Goal: Task Accomplishment & Management: Manage account settings

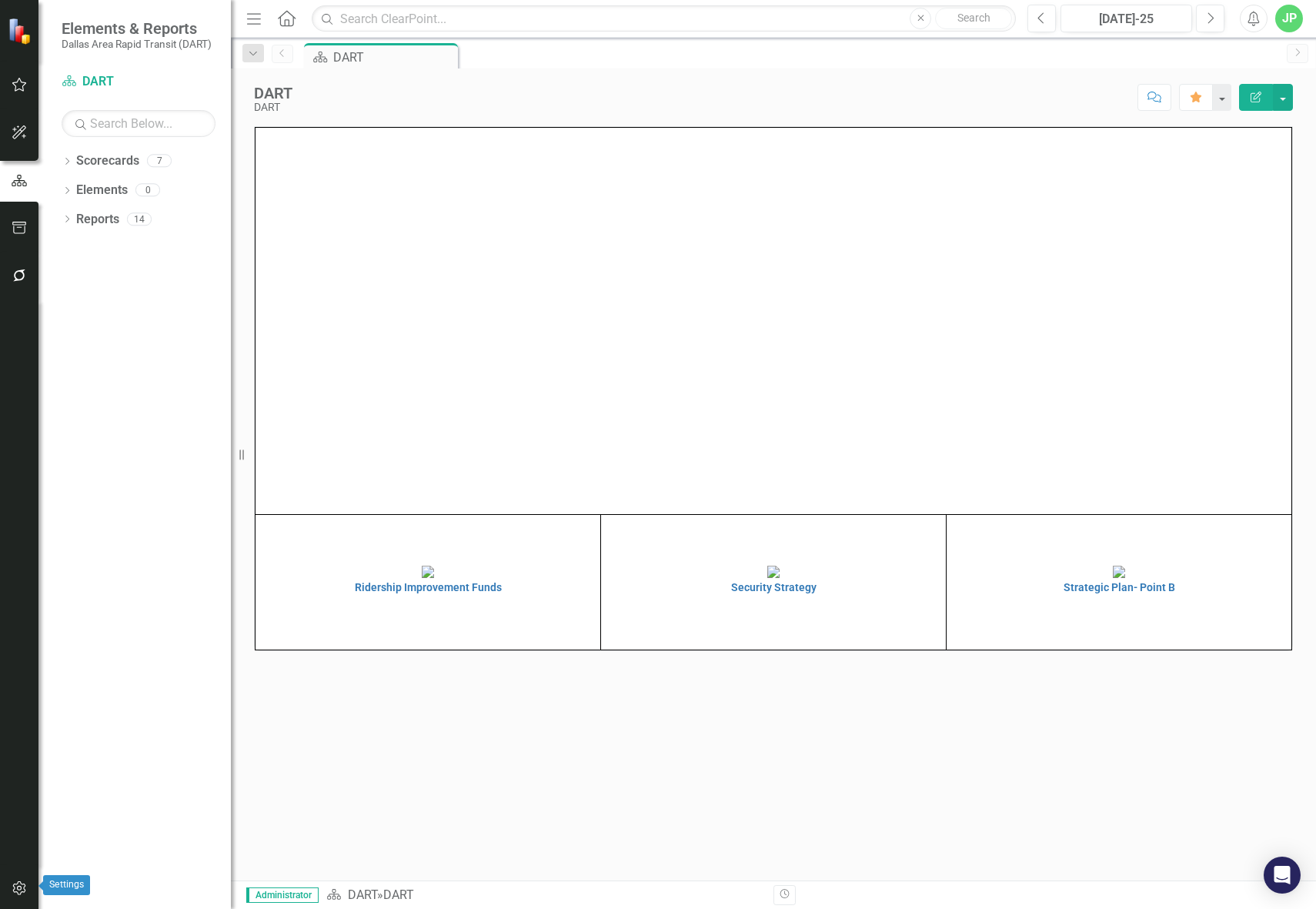
click at [12, 891] on icon "button" at bounding box center [20, 888] width 16 height 12
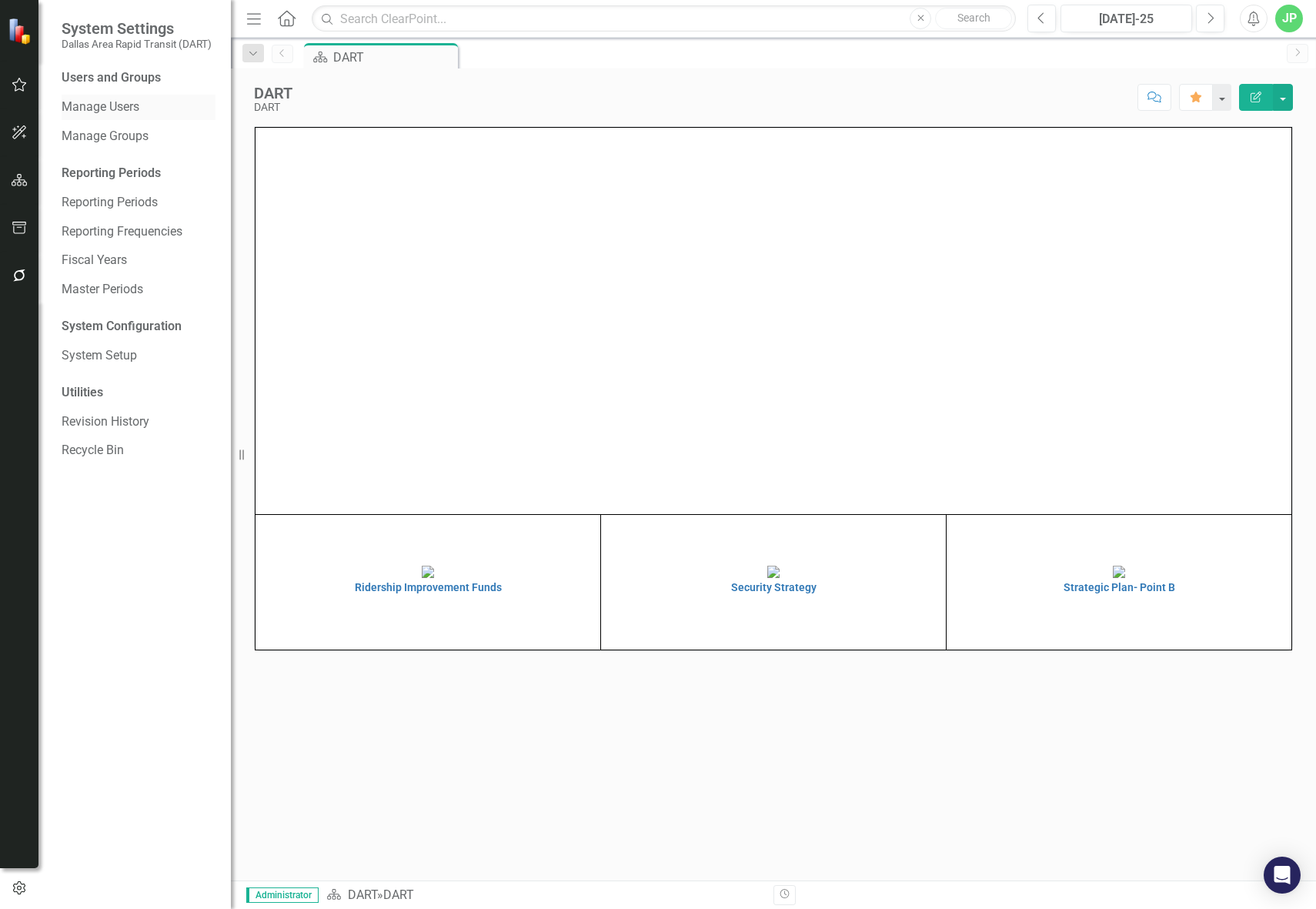
click at [115, 114] on link "Manage Users" at bounding box center [138, 108] width 153 height 18
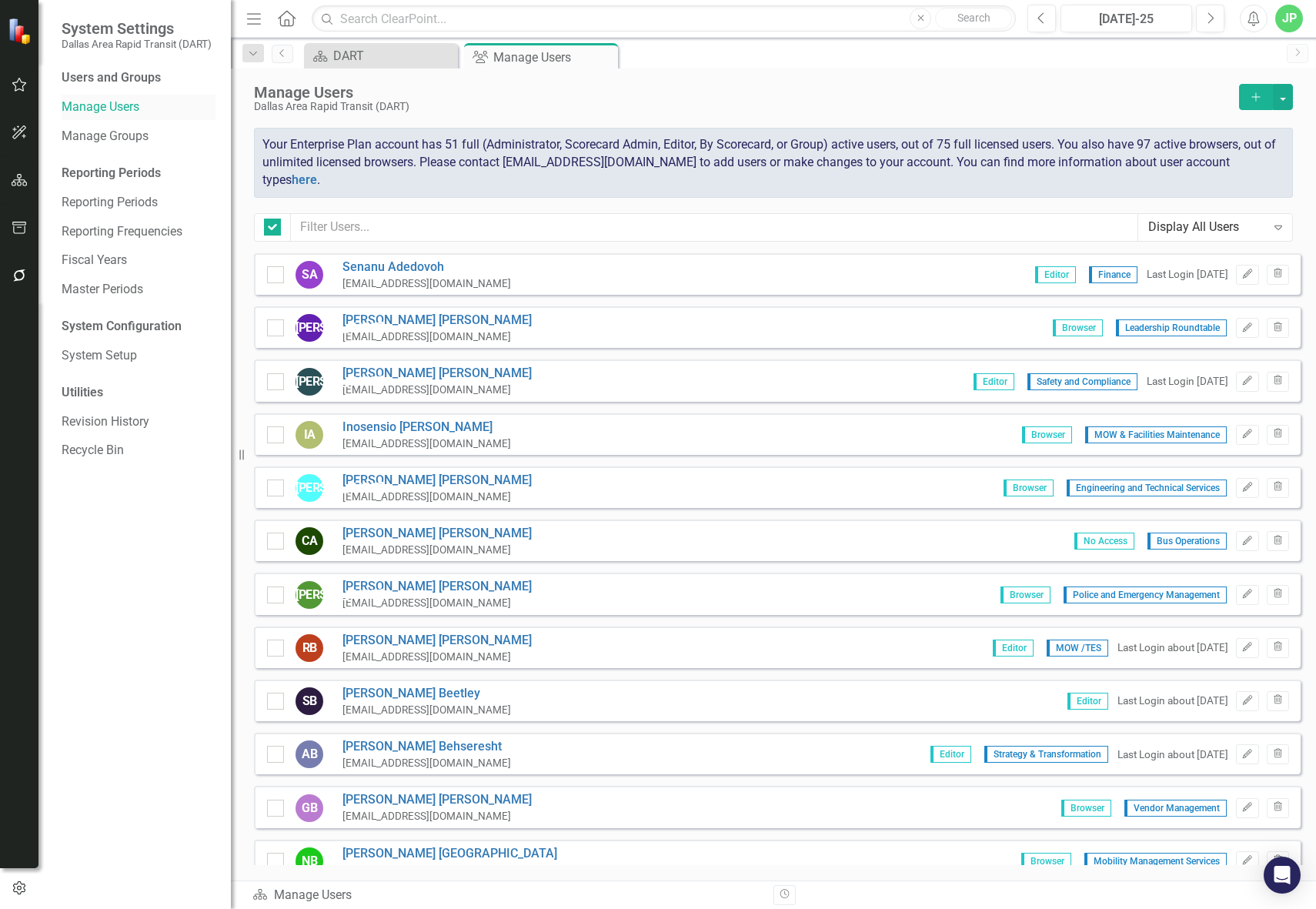
checkbox input "false"
click at [1249, 93] on icon "Add" at bounding box center [1256, 97] width 14 height 11
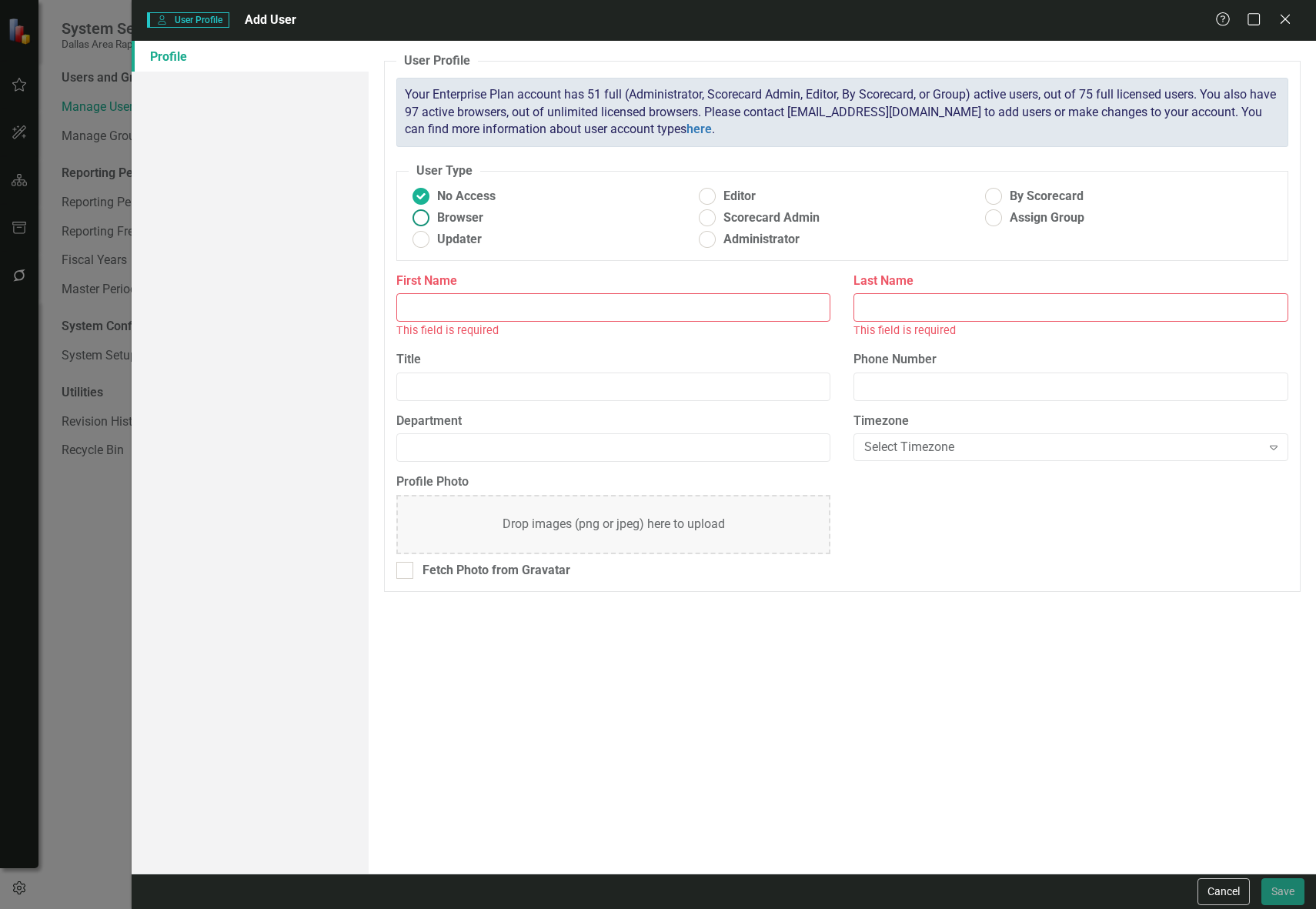
click at [477, 225] on span "Browser" at bounding box center [460, 218] width 46 height 18
click at [432, 225] on input "Browser" at bounding box center [420, 218] width 24 height 24
radio input "true"
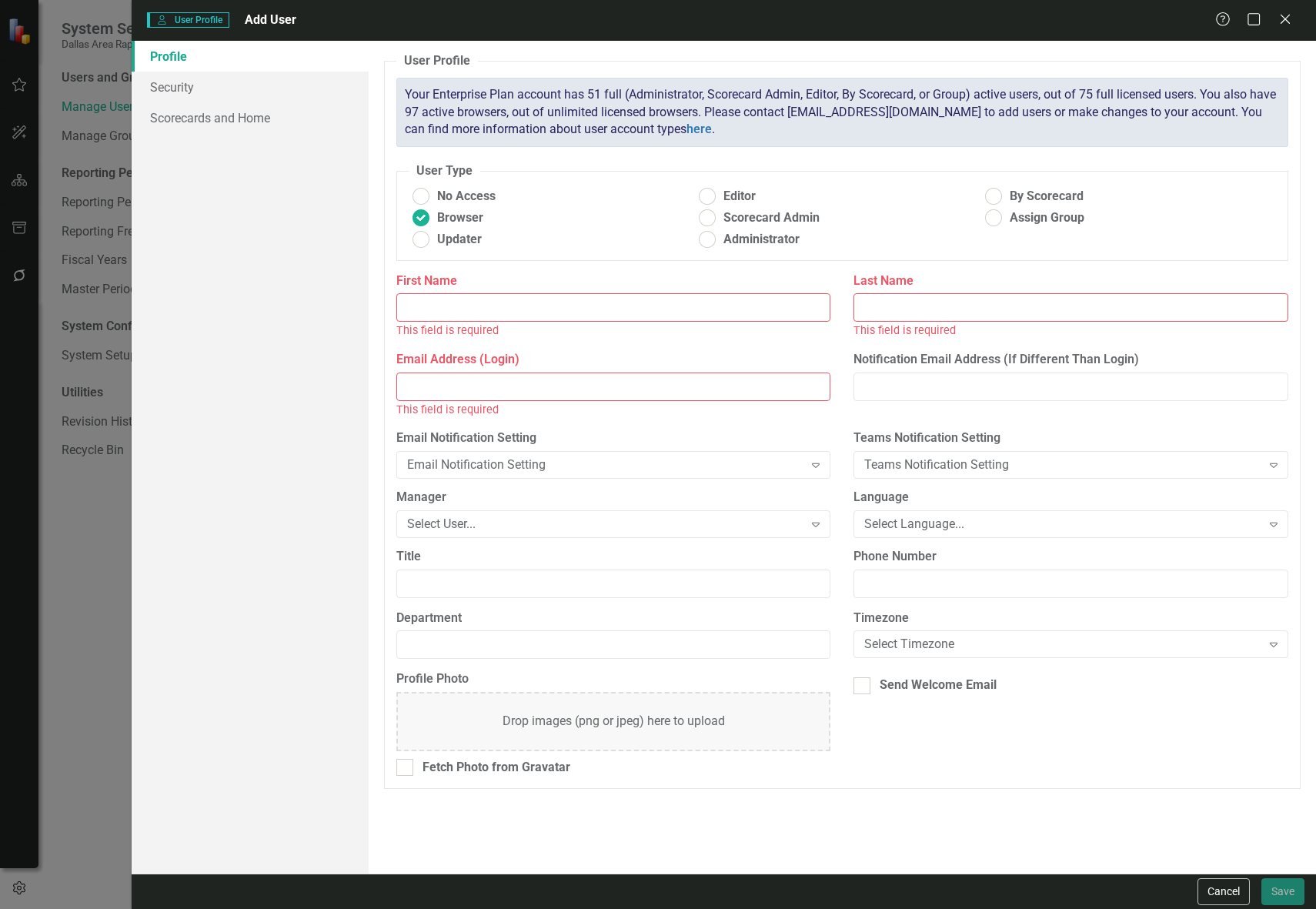
click at [492, 313] on input "First Name" at bounding box center [614, 307] width 434 height 29
click at [769, 351] on div "First Name This field is required" at bounding box center [614, 311] width 458 height 79
click at [753, 322] on input "First Name" at bounding box center [614, 307] width 434 height 29
type input "[PERSON_NAME]"
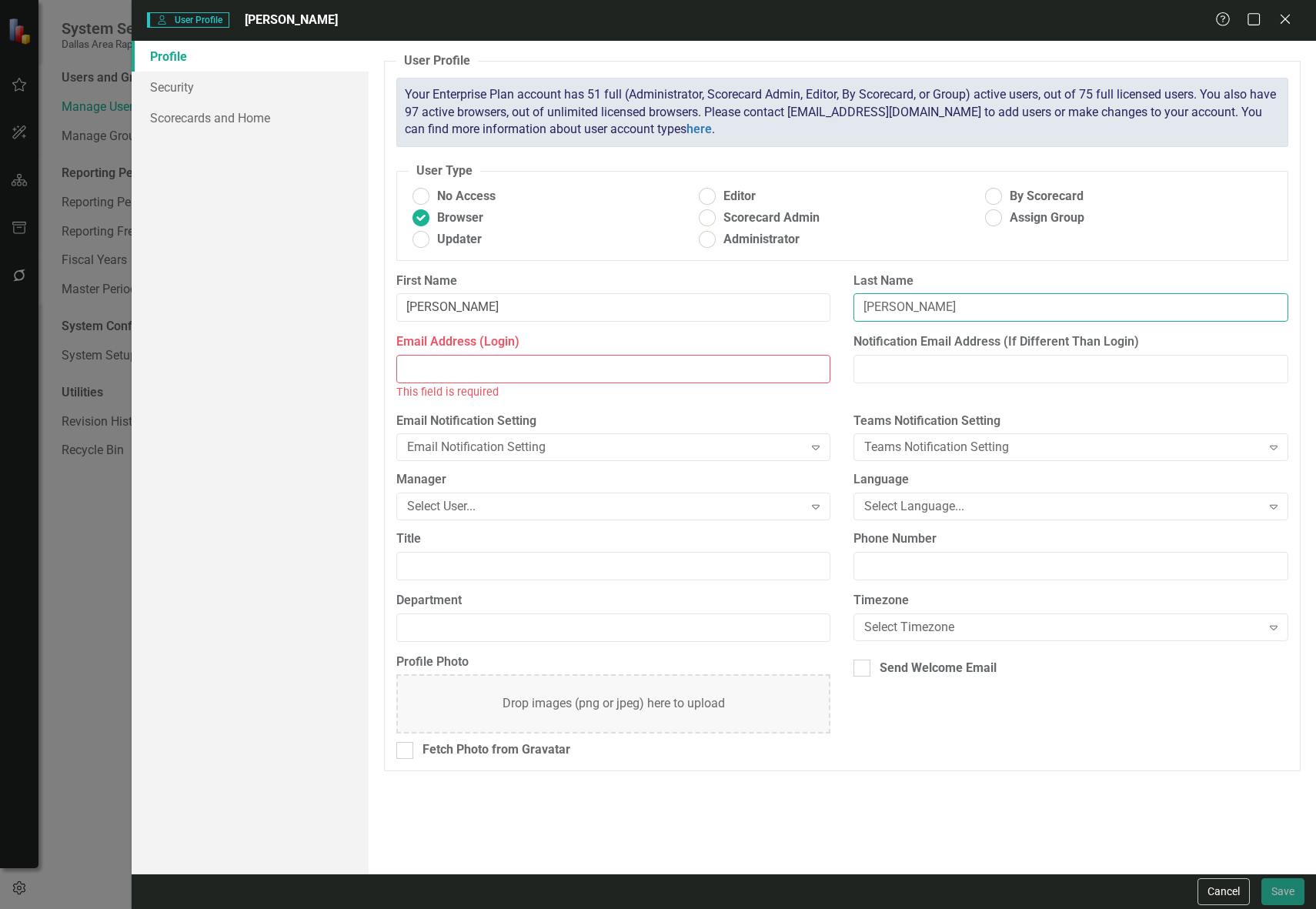
type input "[PERSON_NAME]"
type input "[EMAIL_ADDRESS][DOMAIN_NAME]"
click at [861, 641] on div "Select Timezone Expand" at bounding box center [1071, 628] width 434 height 28
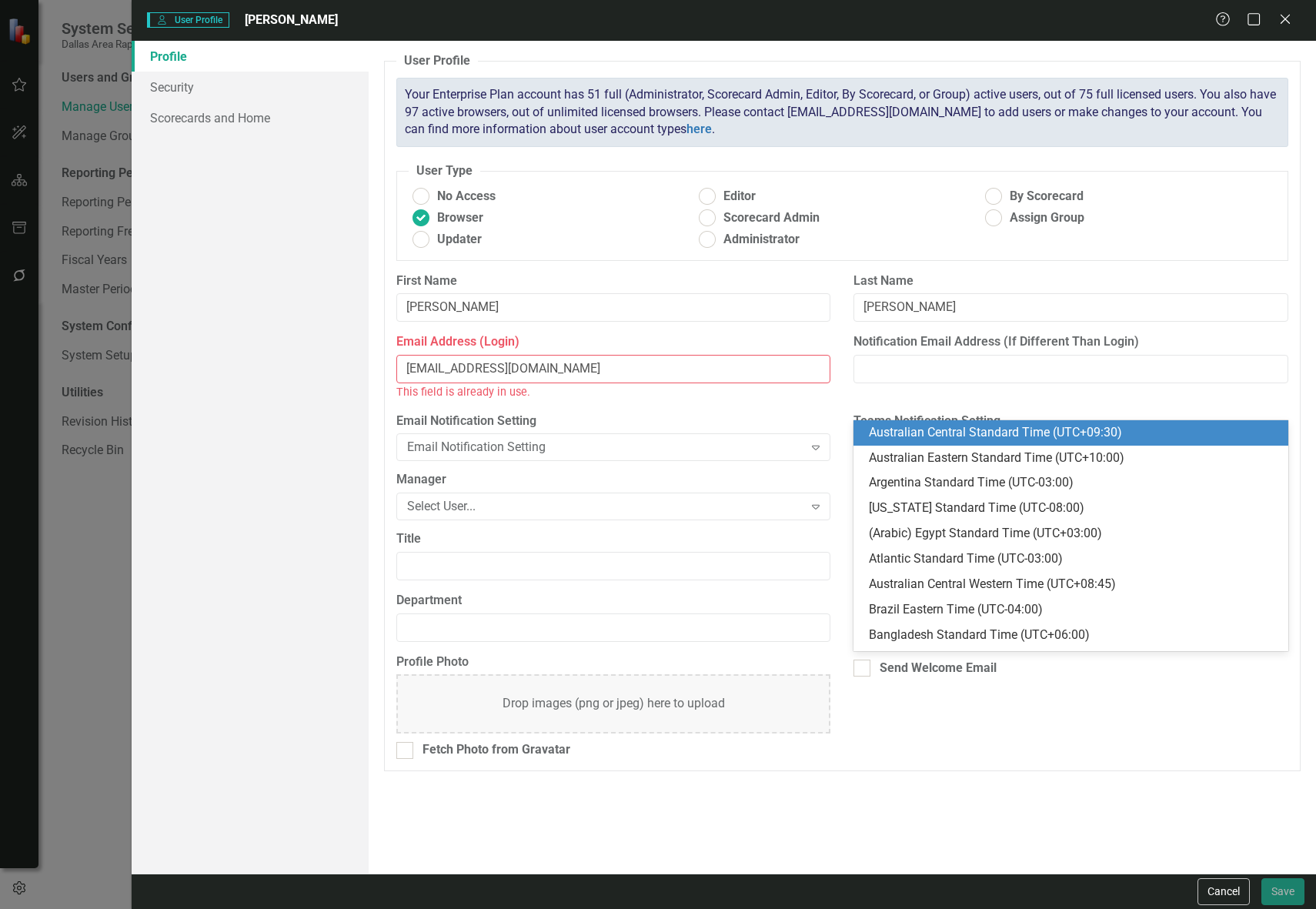
click at [1099, 820] on div "User Profile ClearPoint has a wealth of options to help you ensure that people …" at bounding box center [842, 457] width 947 height 833
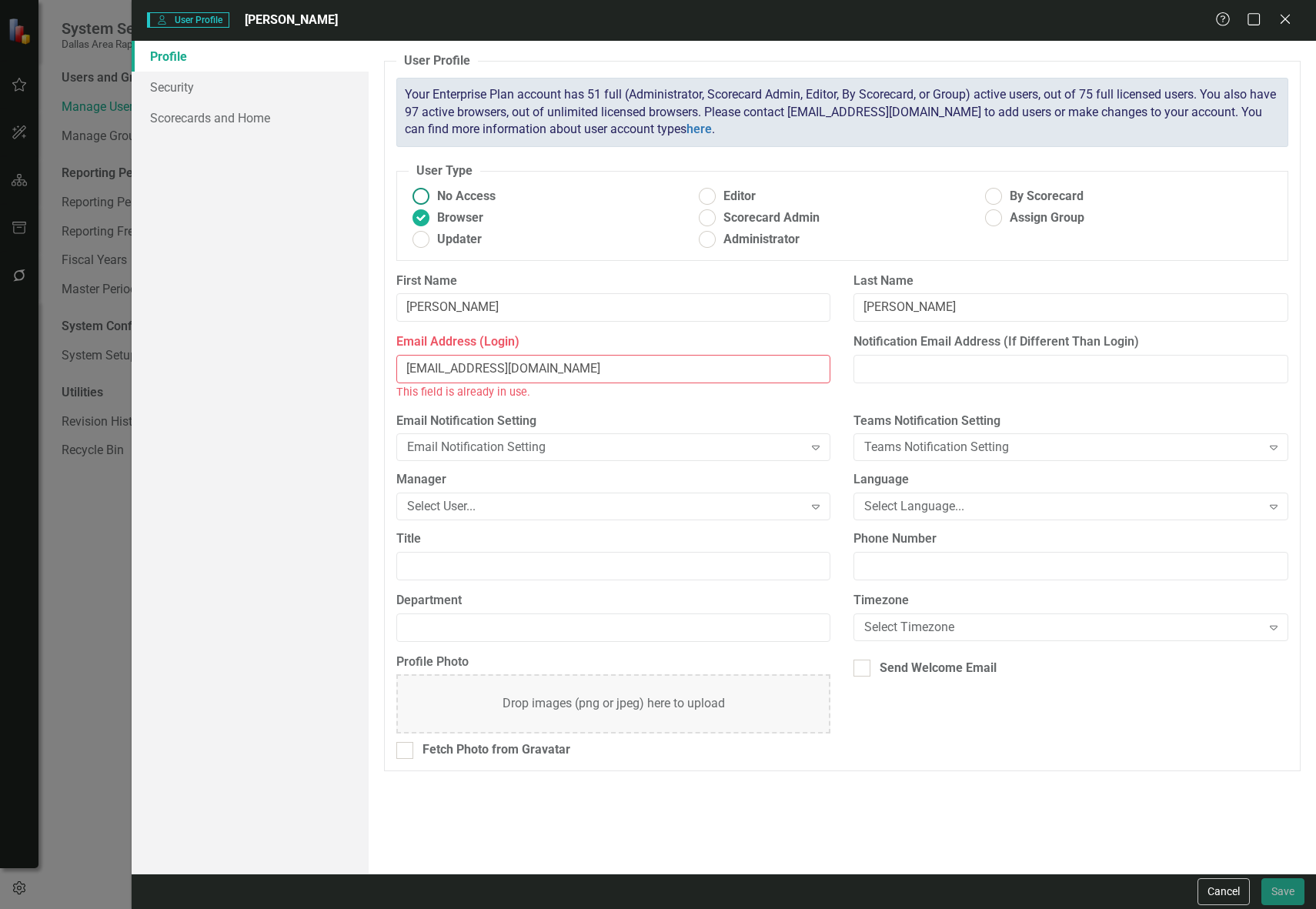
click at [448, 205] on span "No Access" at bounding box center [466, 196] width 59 height 18
click at [432, 208] on input "No Access" at bounding box center [420, 196] width 24 height 24
radio input "true"
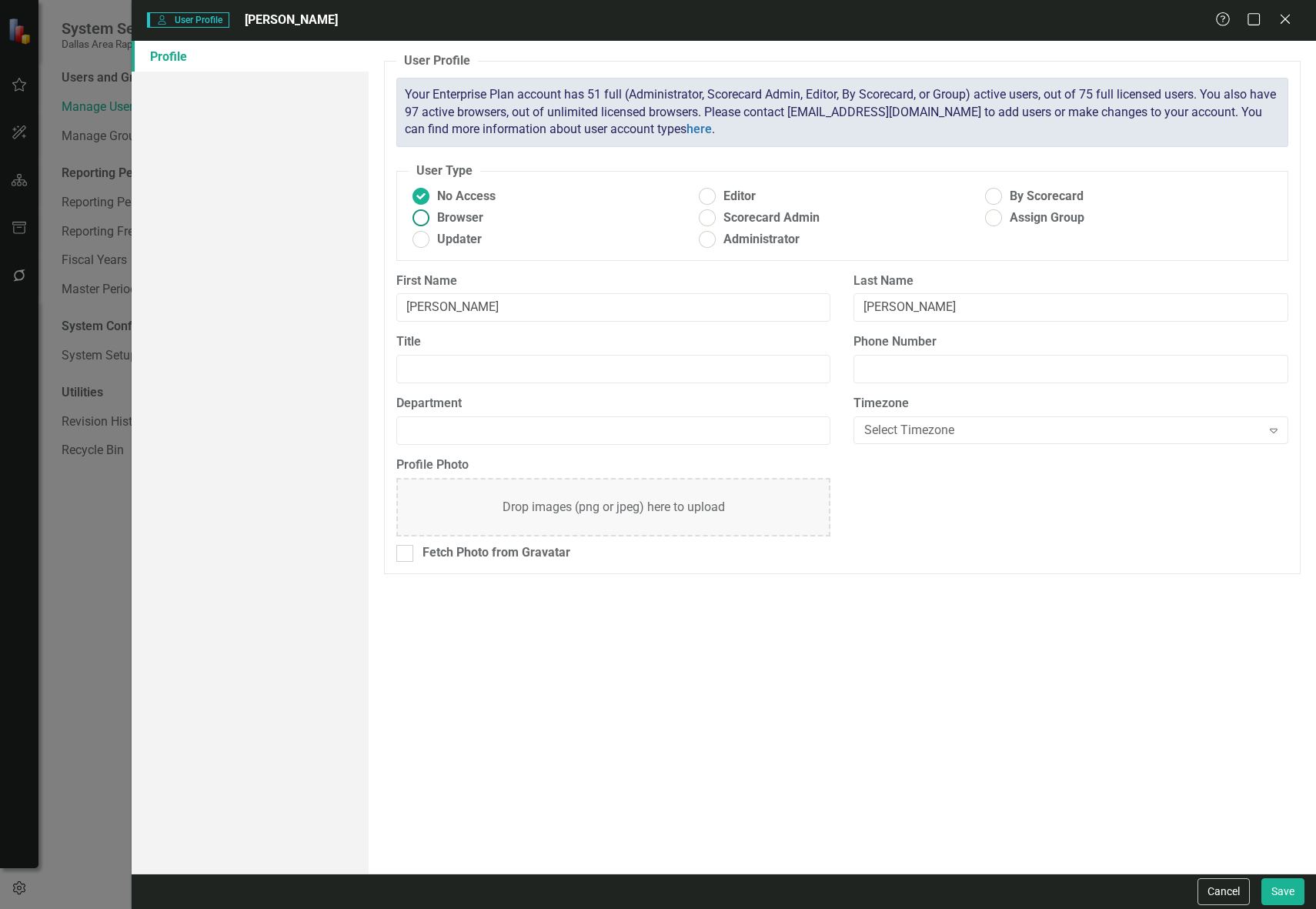
click at [441, 226] on span "Browser" at bounding box center [460, 218] width 46 height 18
click at [432, 226] on input "Browser" at bounding box center [420, 218] width 24 height 24
radio input "true"
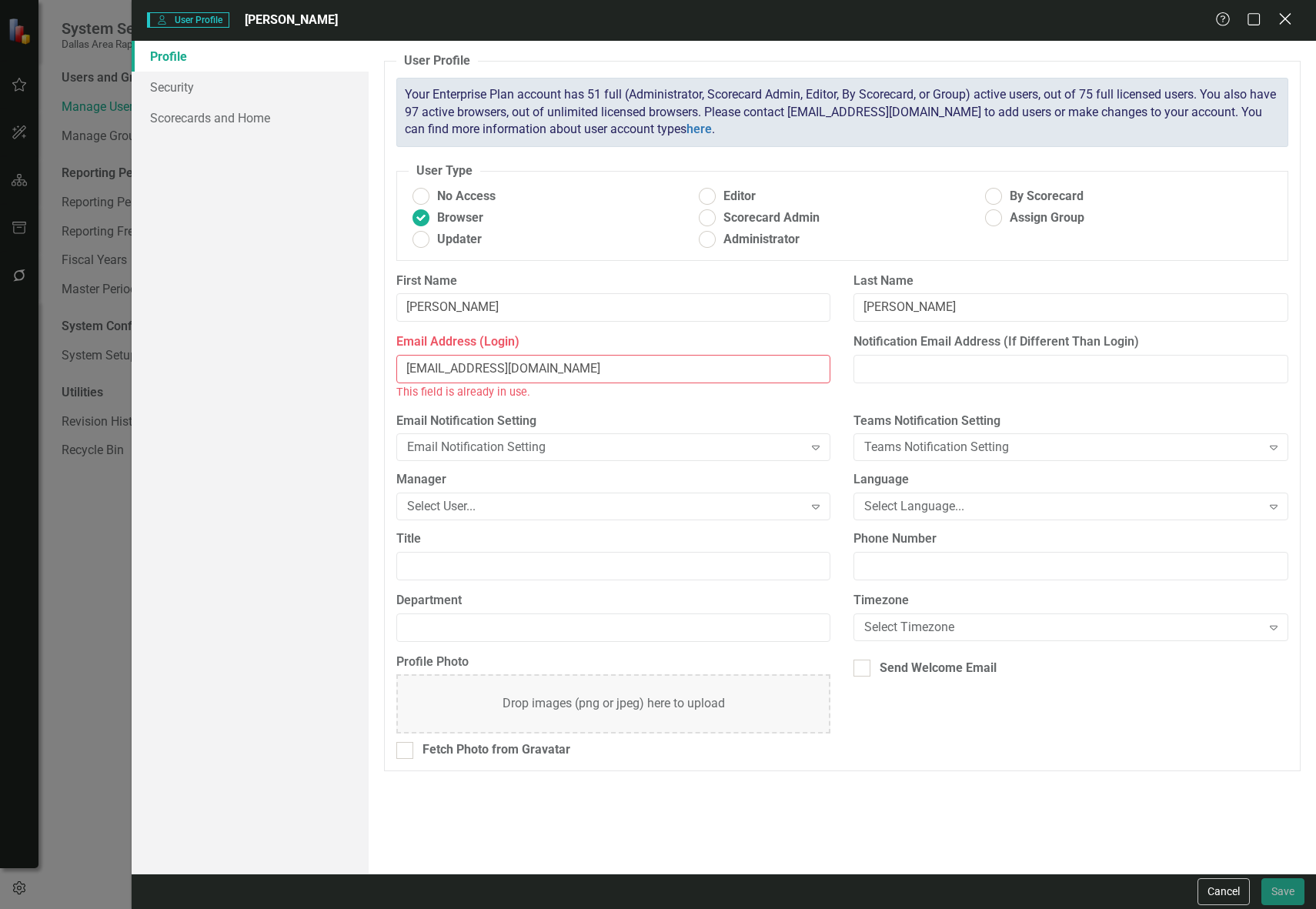
click at [1284, 20] on icon at bounding box center [1285, 19] width 12 height 12
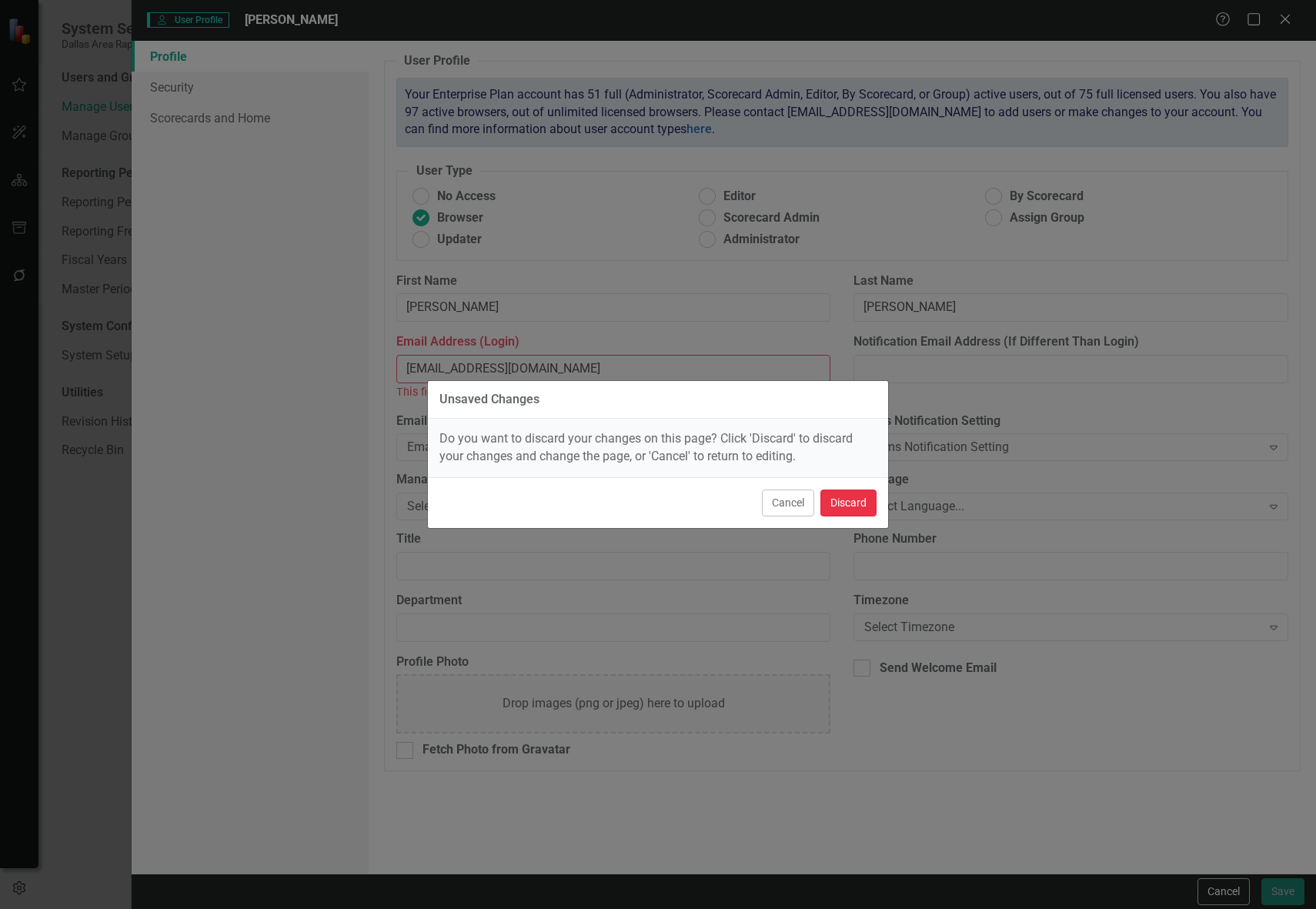
click at [861, 515] on button "Discard" at bounding box center [848, 502] width 56 height 27
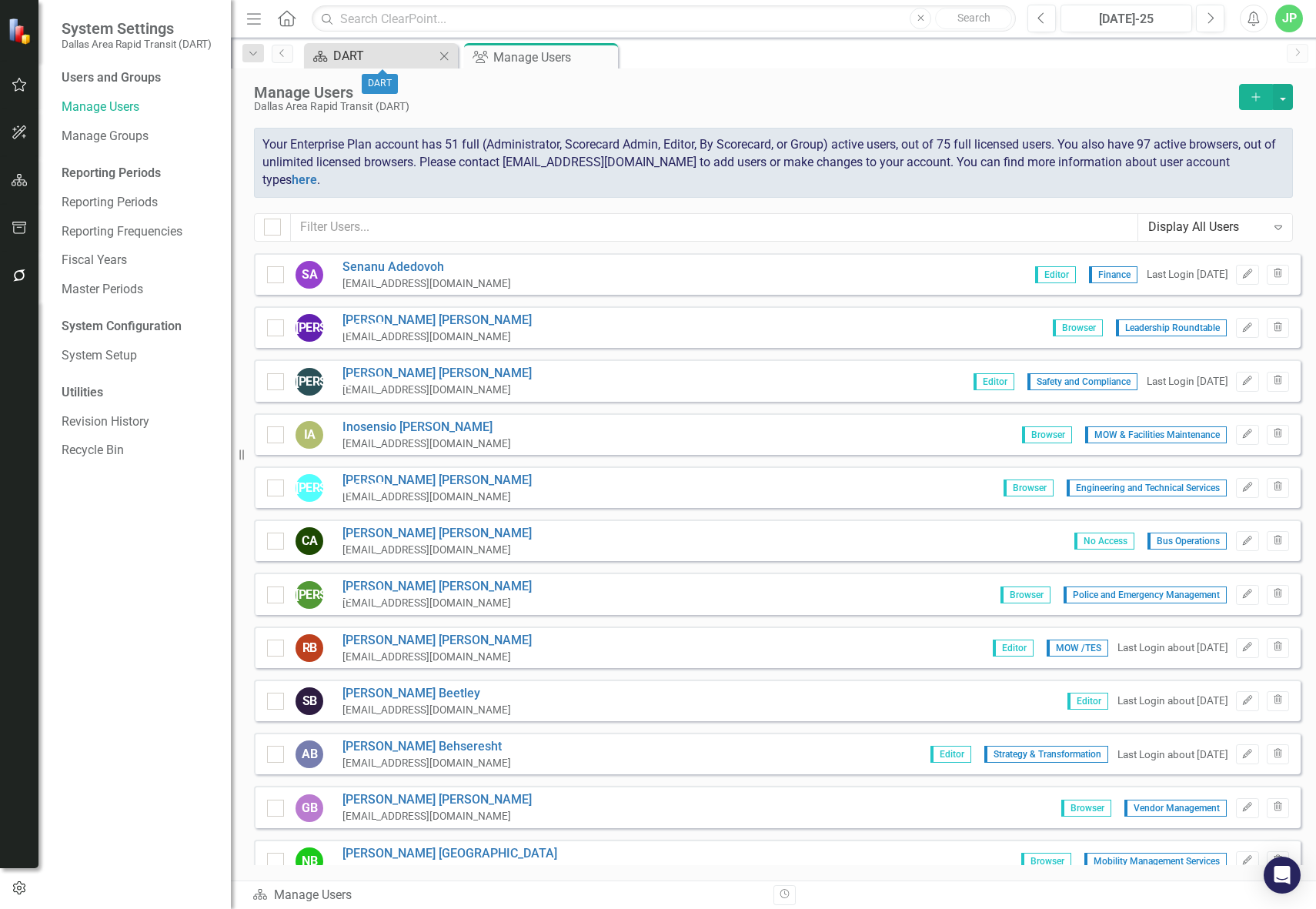
click at [401, 62] on div "DART" at bounding box center [384, 55] width 102 height 19
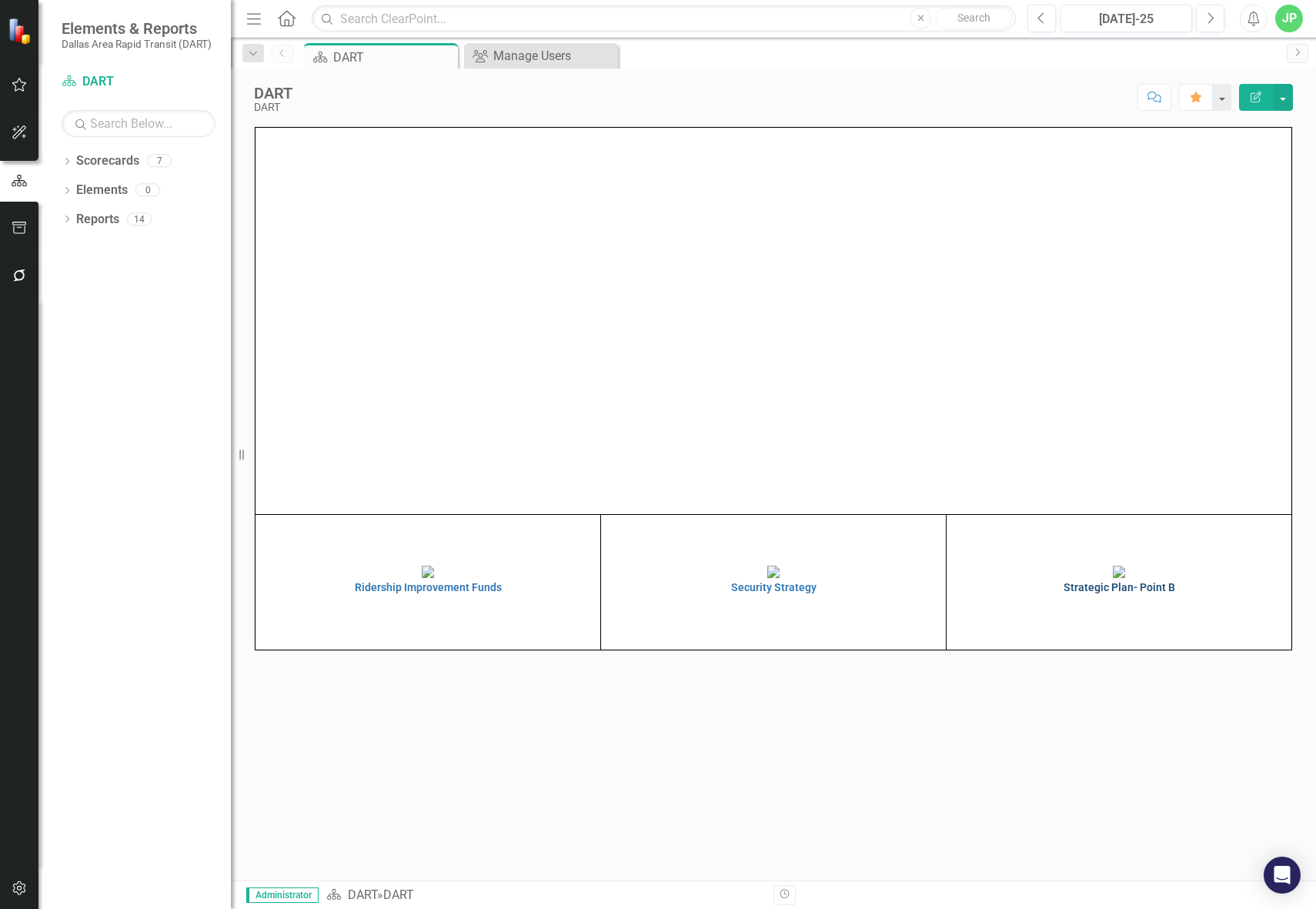
click at [1113, 578] on img at bounding box center [1119, 572] width 12 height 12
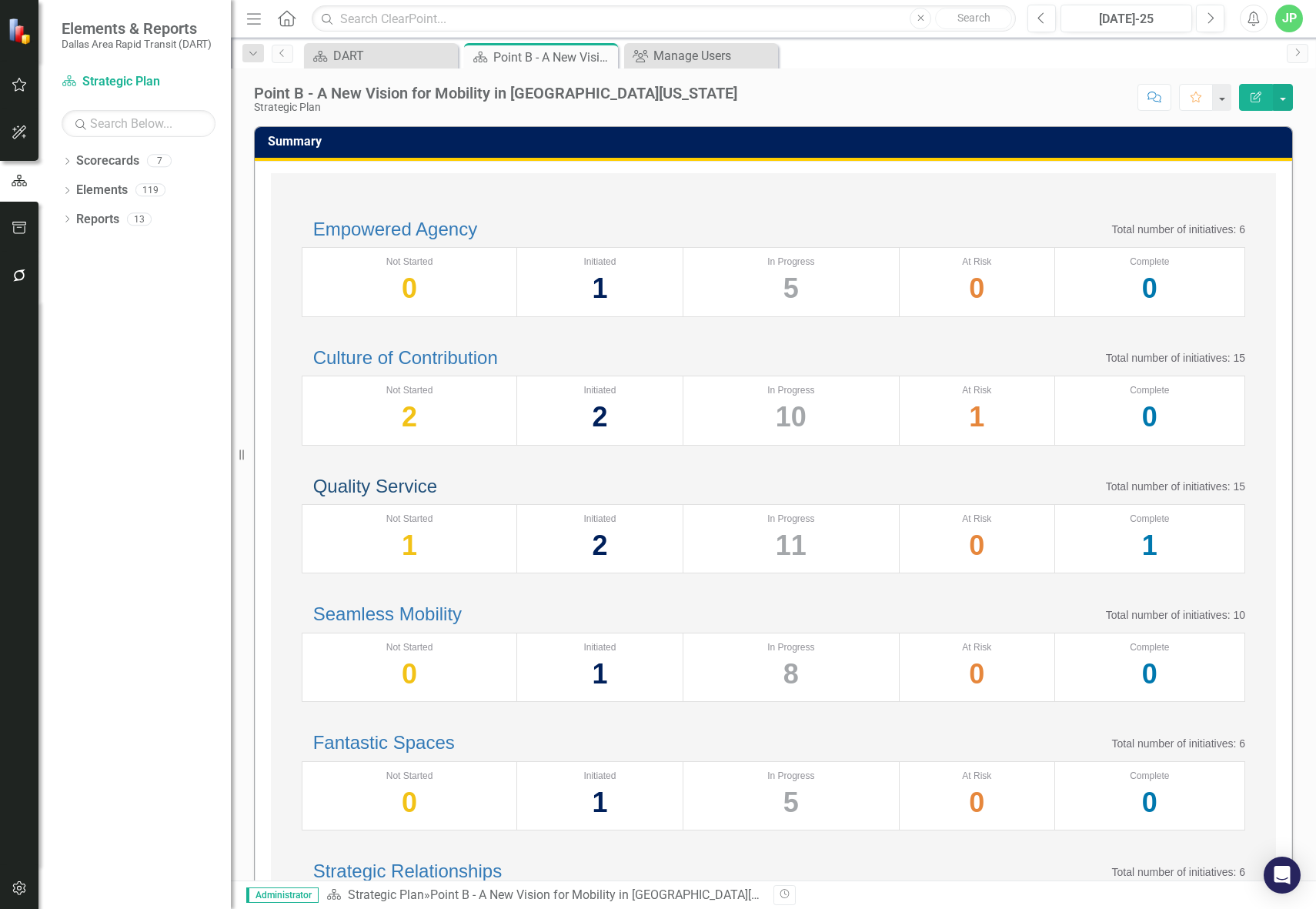
click at [430, 496] on link "Quality Service" at bounding box center [375, 485] width 124 height 21
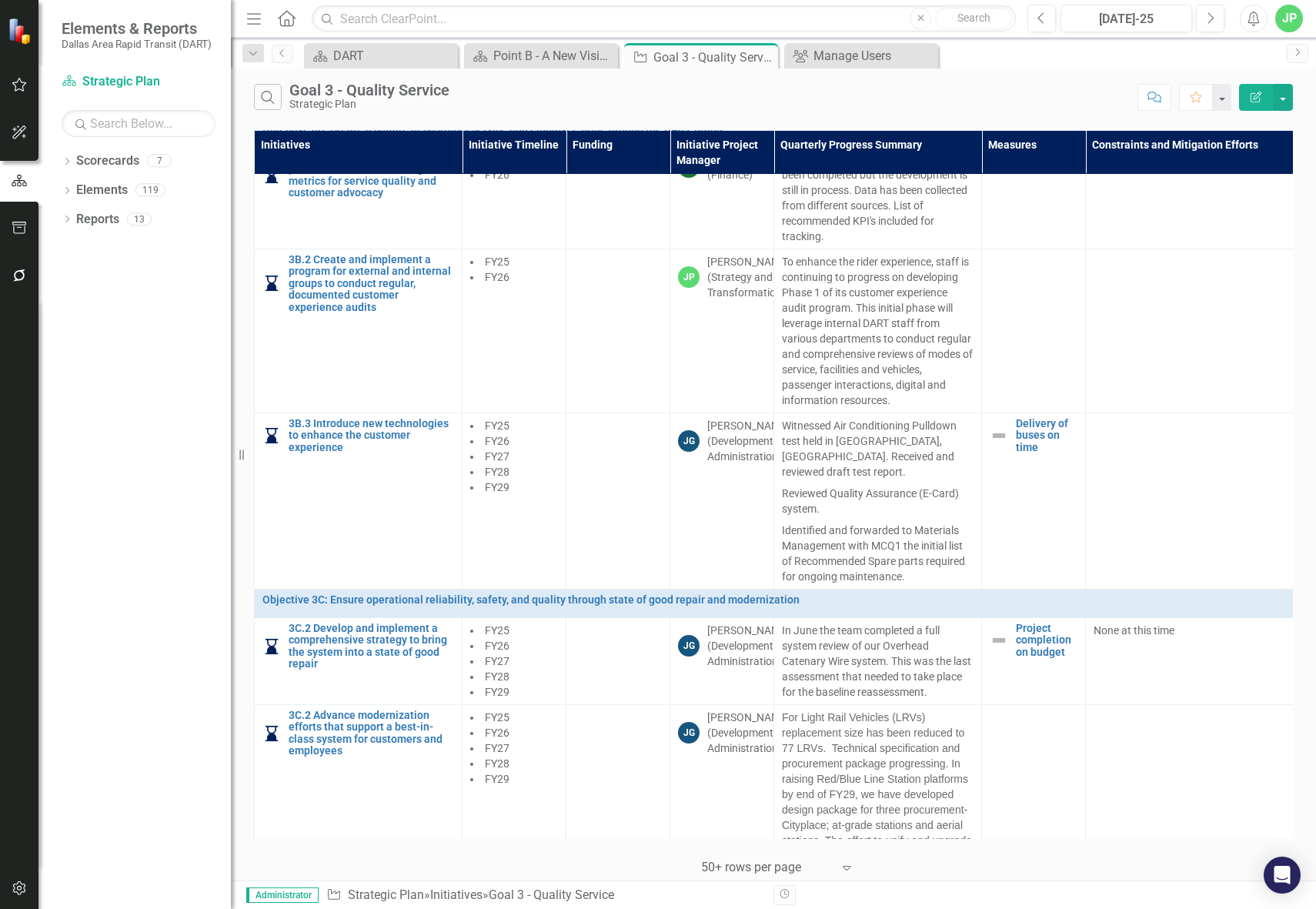
scroll to position [866, 0]
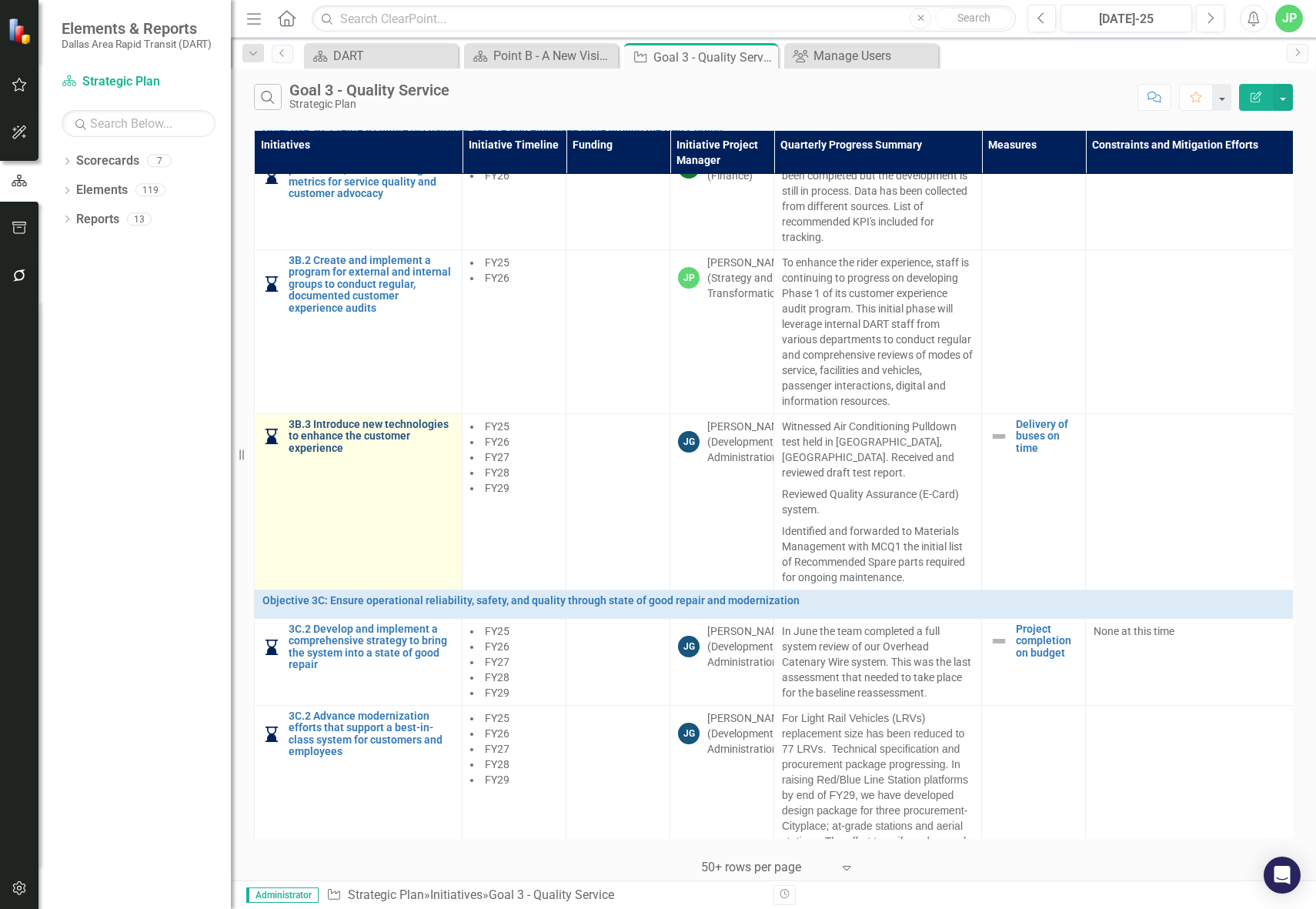
click at [289, 452] on link "3B.3 Introduce new technologies to enhance the customer experience" at bounding box center [372, 437] width 165 height 36
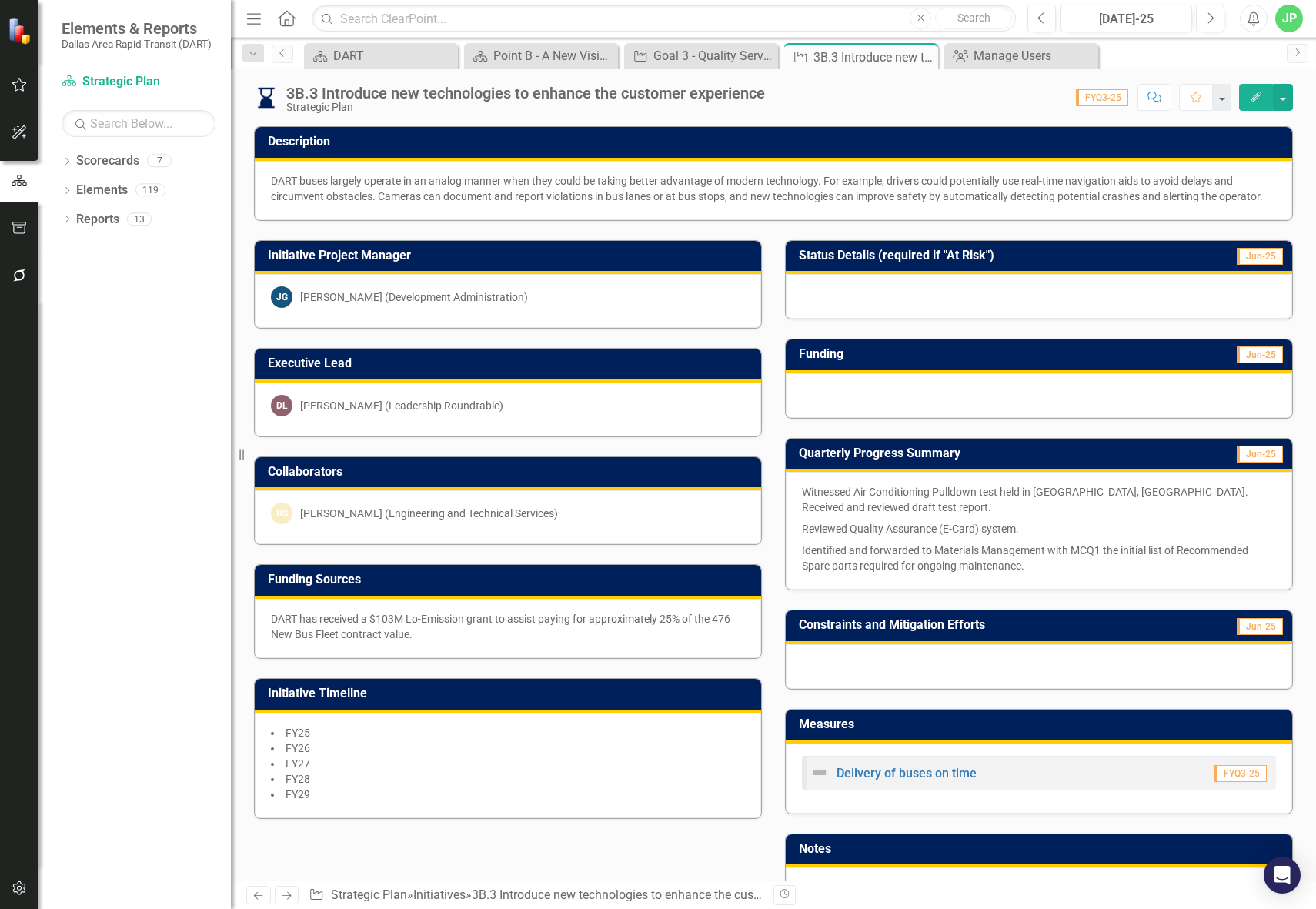
click at [410, 543] on div "DS [PERSON_NAME] (Engineering and Technical Services)" at bounding box center [508, 517] width 506 height 54
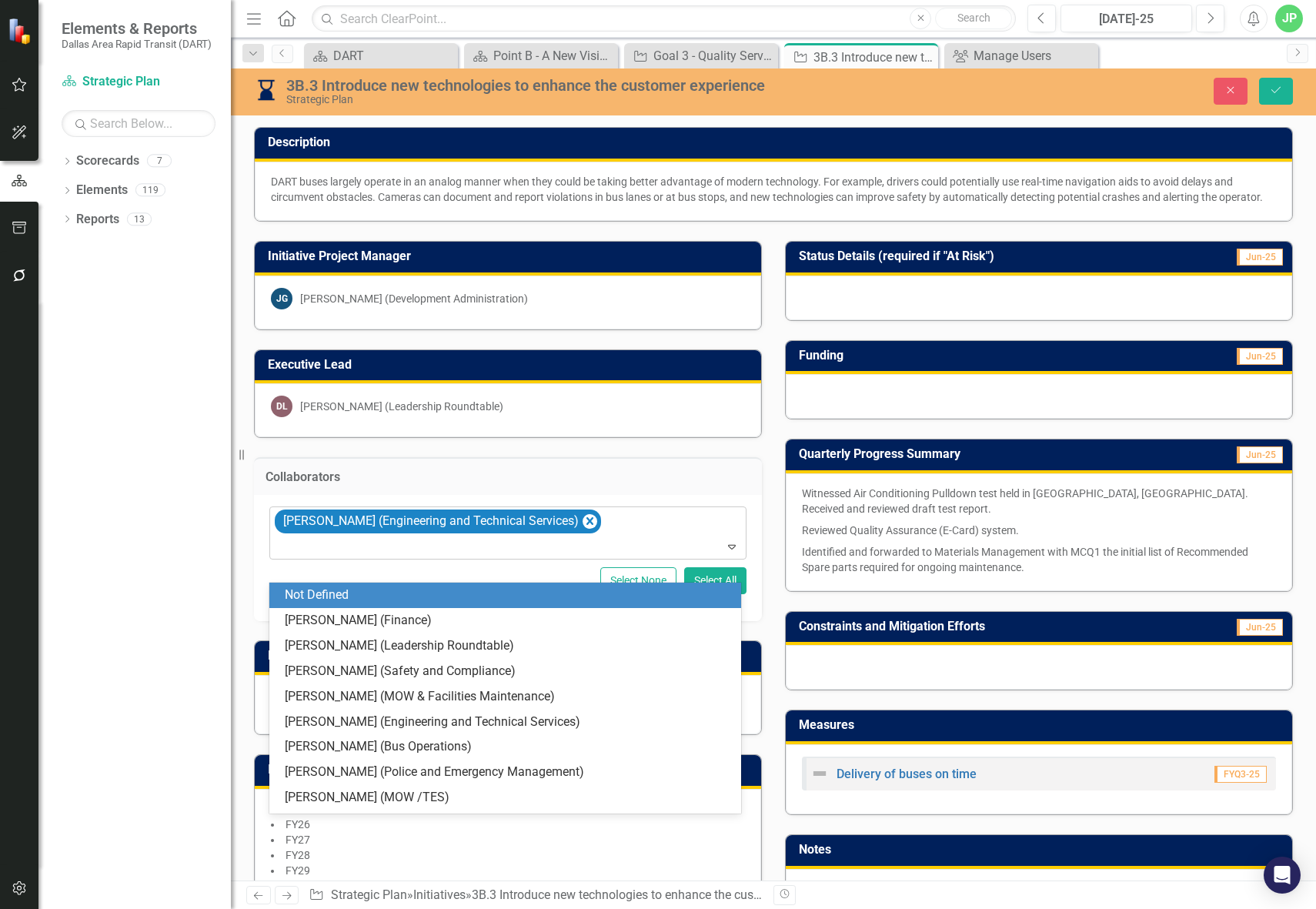
click at [604, 551] on div "[PERSON_NAME] (Engineering and Technical Services)" at bounding box center [508, 533] width 473 height 53
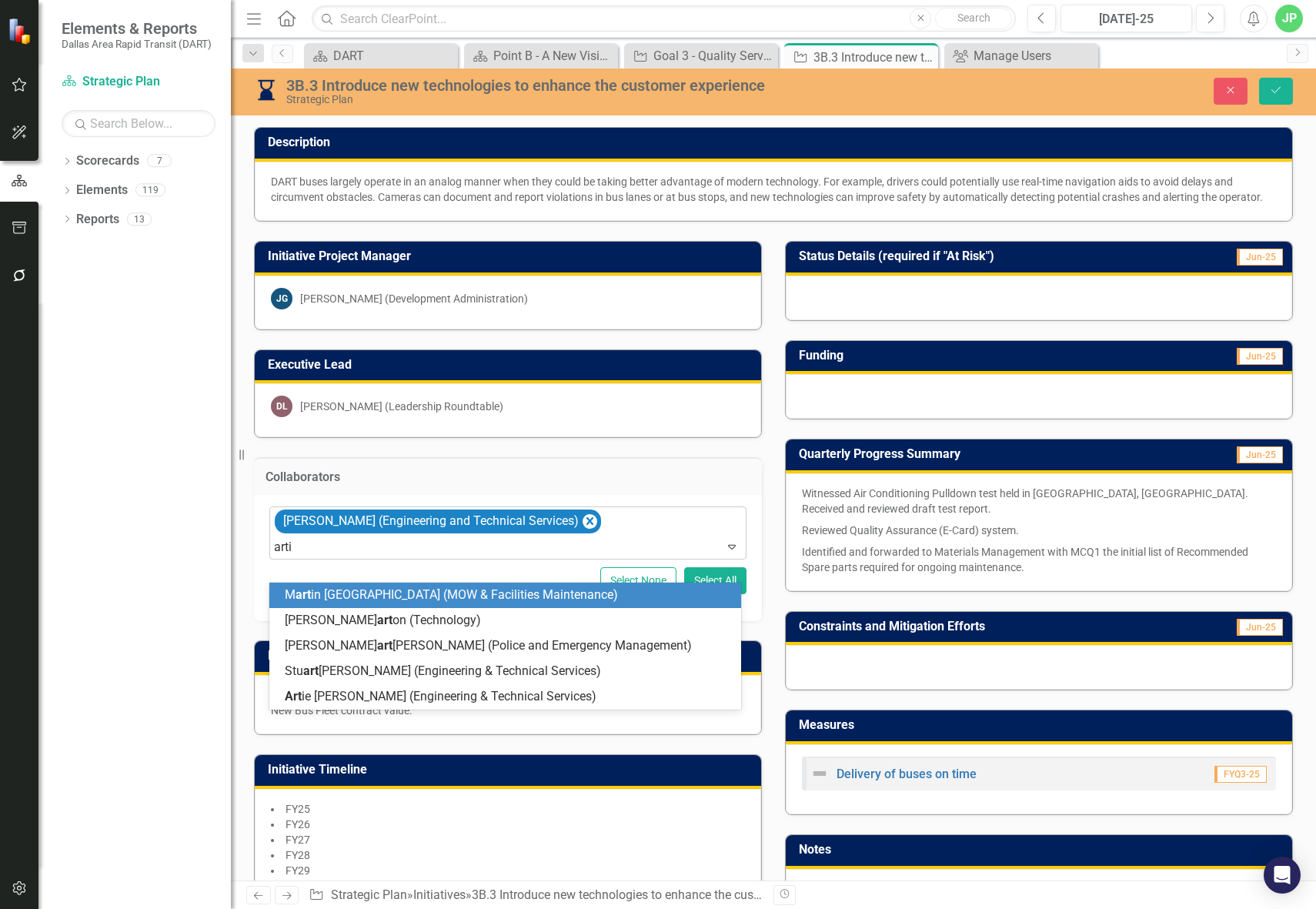
type input "[PERSON_NAME]"
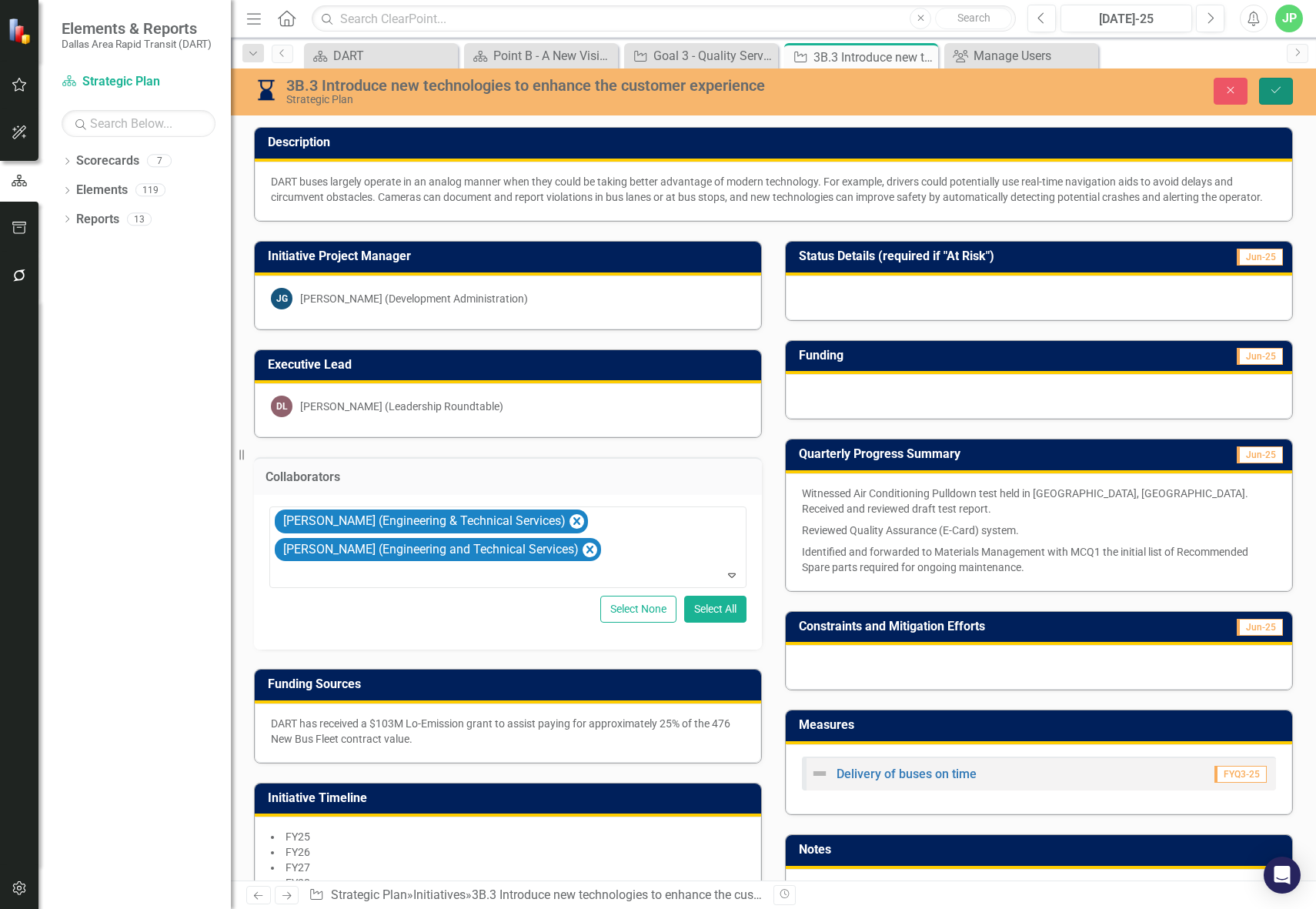
click at [1283, 90] on button "Save" at bounding box center [1276, 91] width 34 height 27
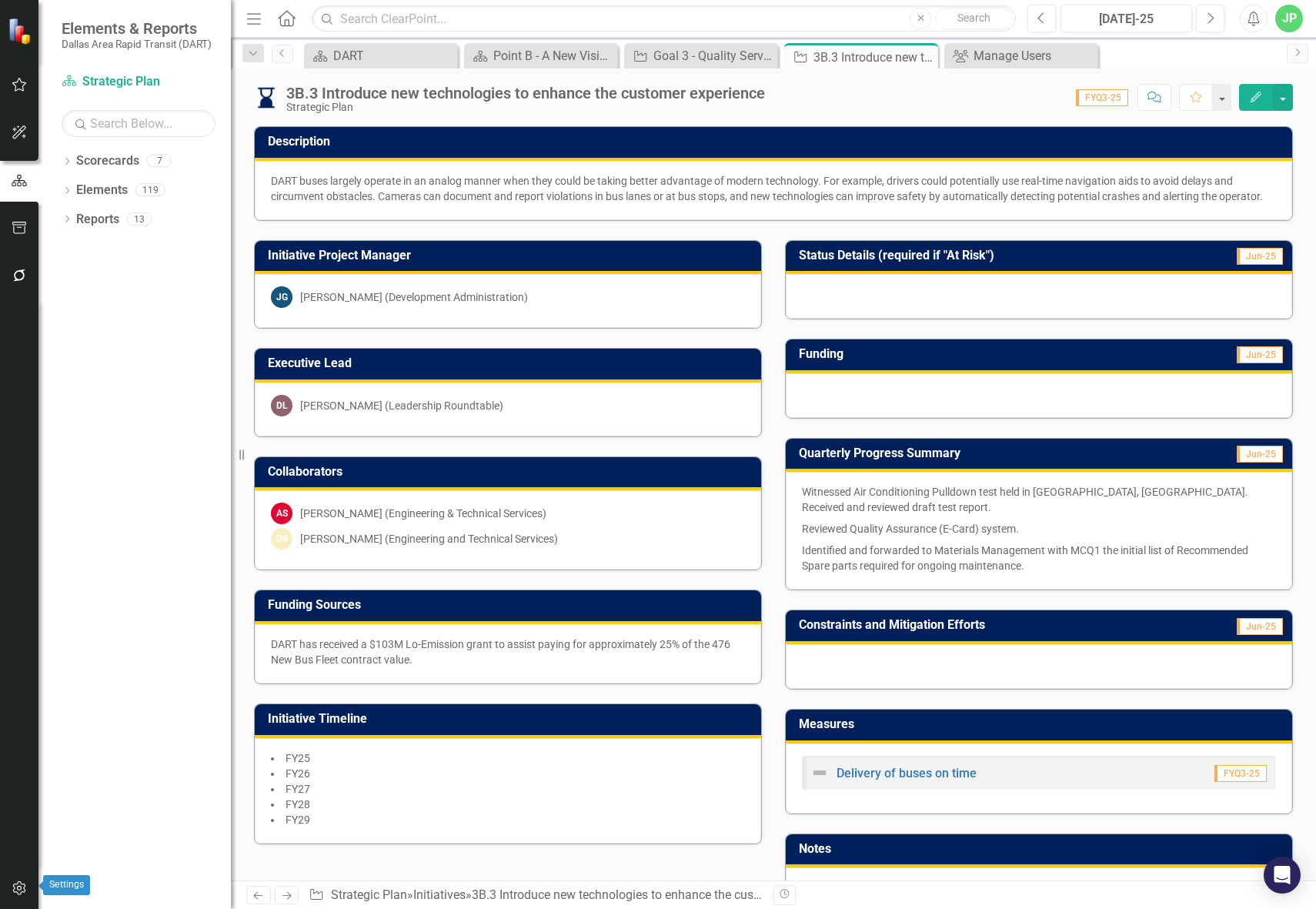
click at [18, 888] on icon "button" at bounding box center [18, 888] width 13 height 14
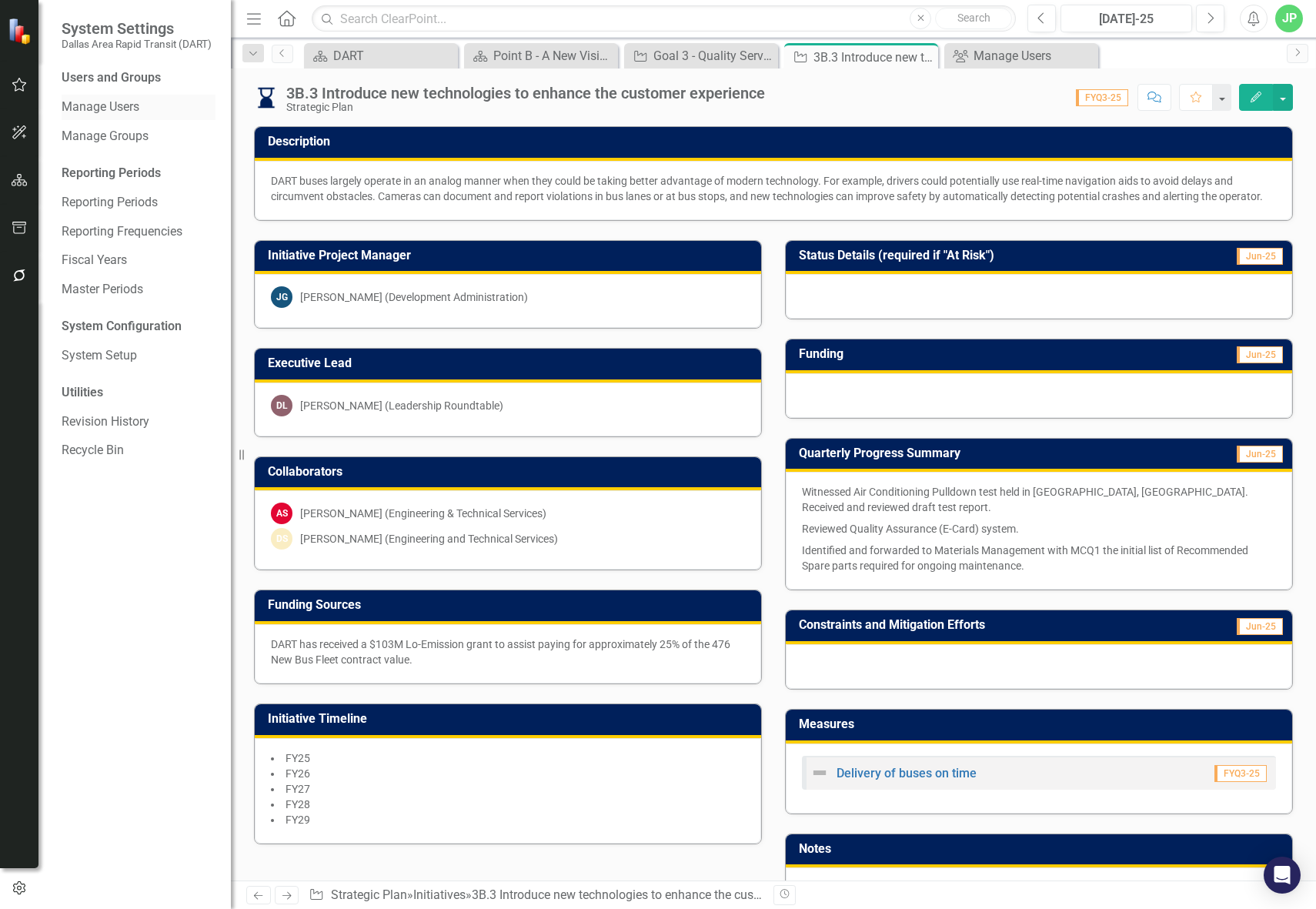
click at [136, 102] on link "Manage Users" at bounding box center [138, 108] width 153 height 18
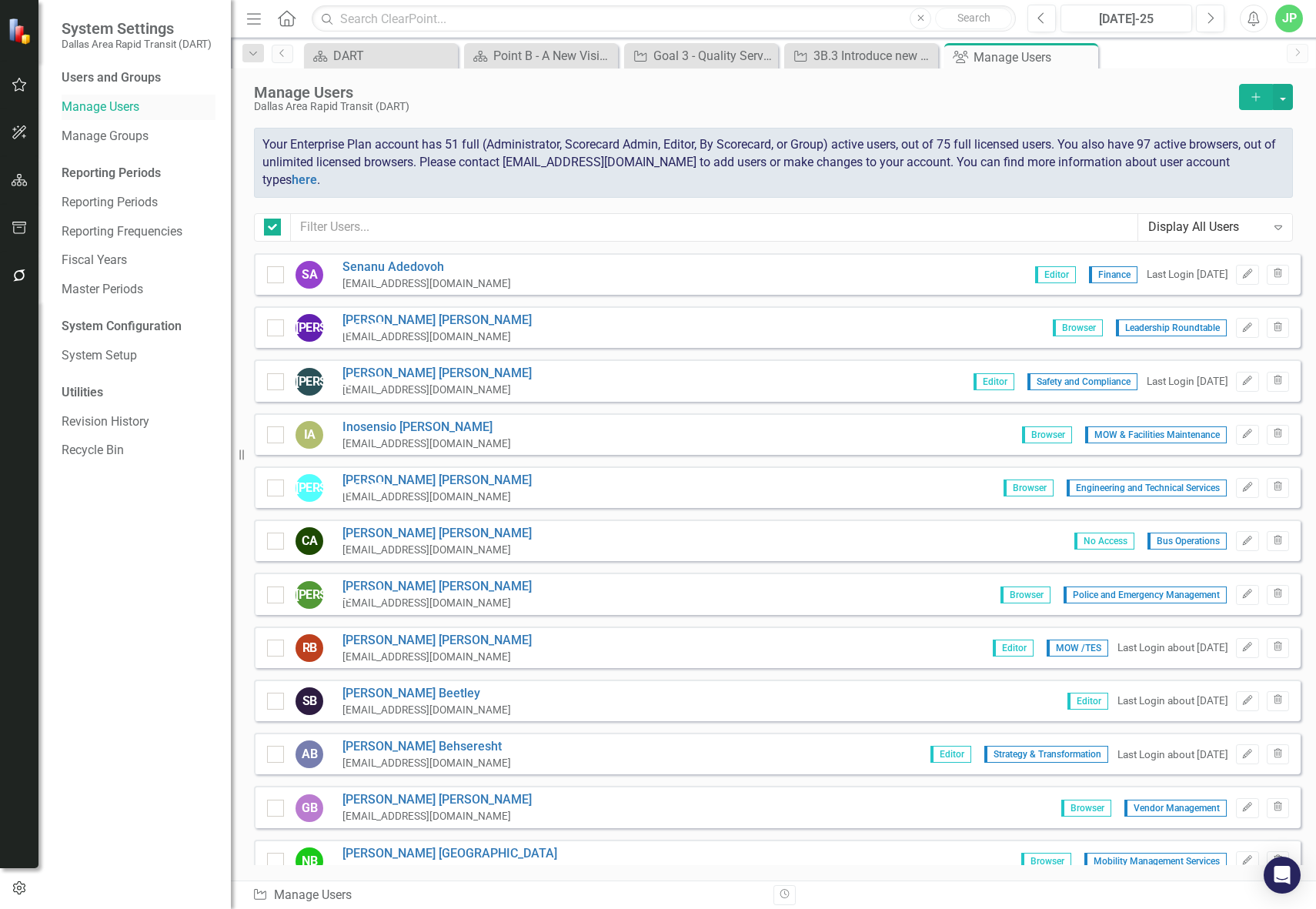
checkbox input "false"
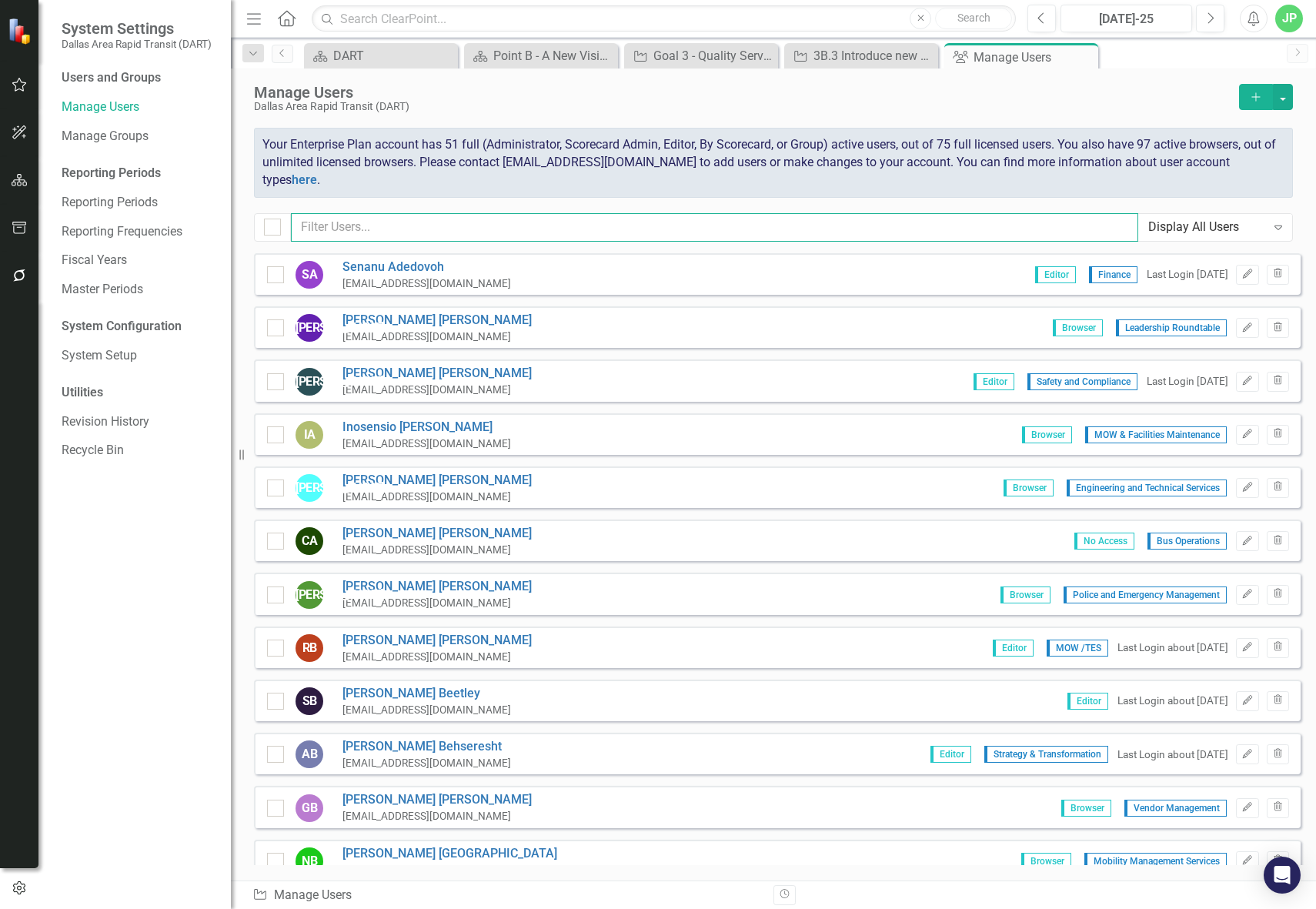
click at [443, 239] on input "text" at bounding box center [714, 227] width 847 height 29
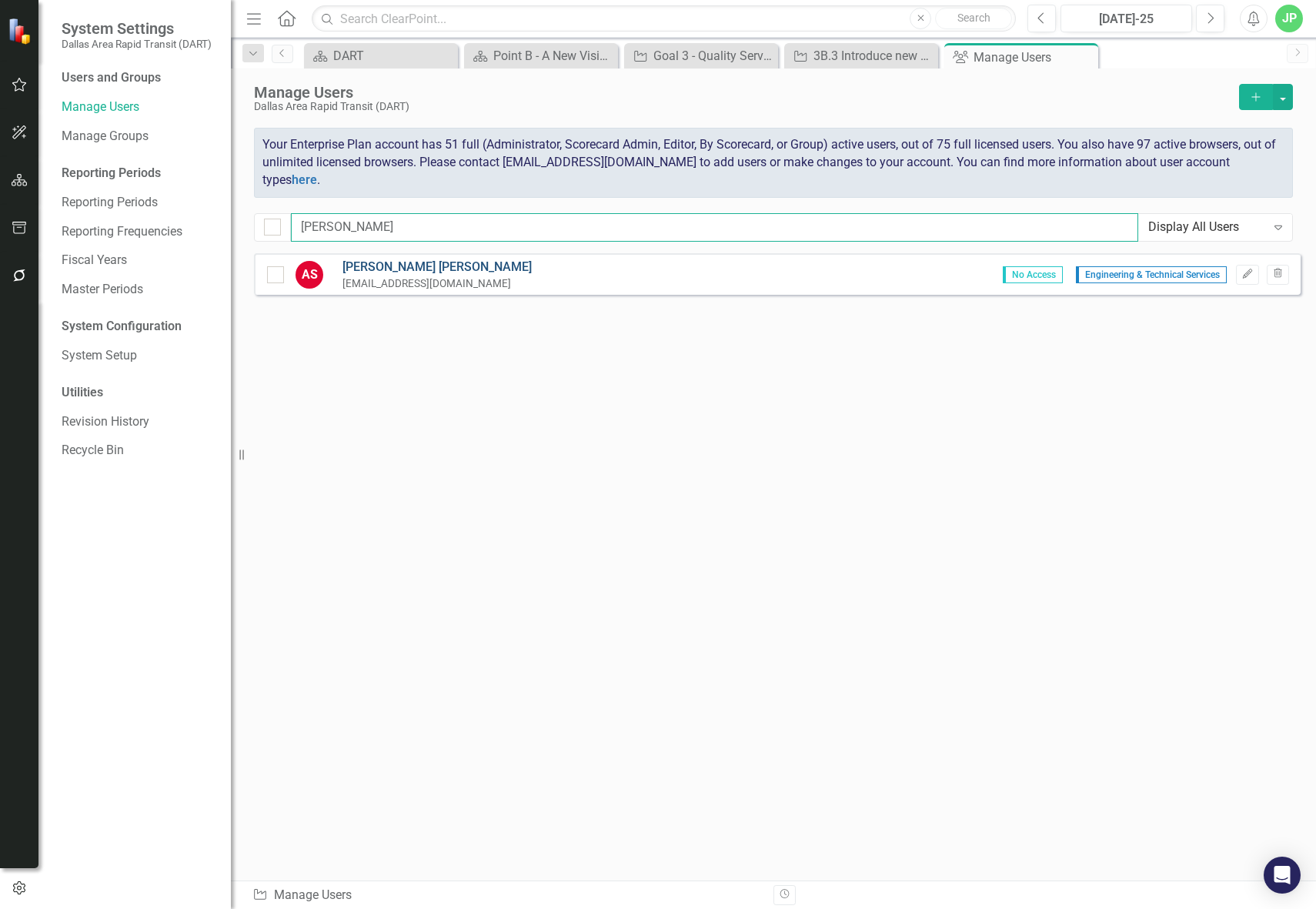
type input "[PERSON_NAME]"
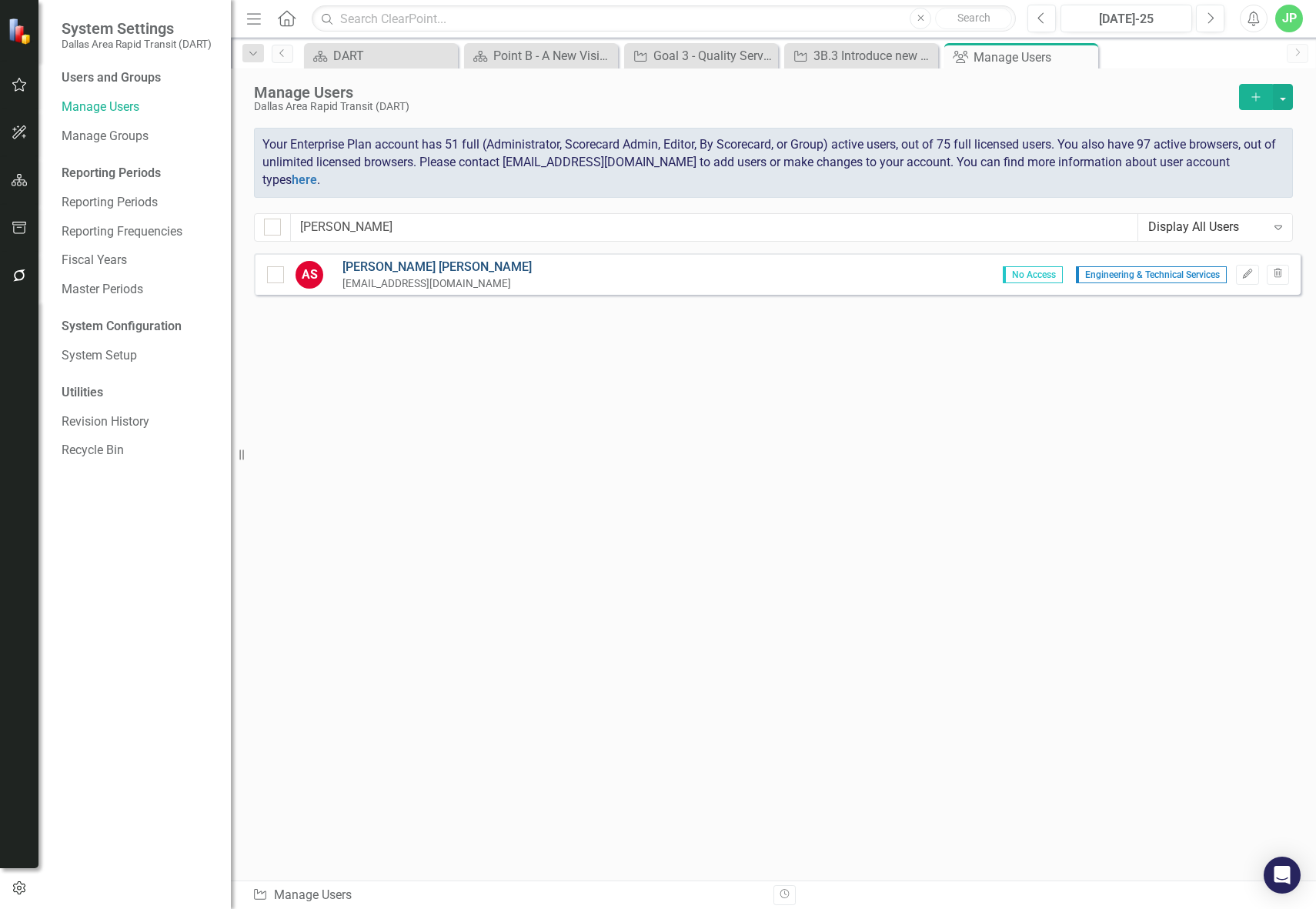
click at [394, 276] on link "[PERSON_NAME]" at bounding box center [437, 268] width 189 height 18
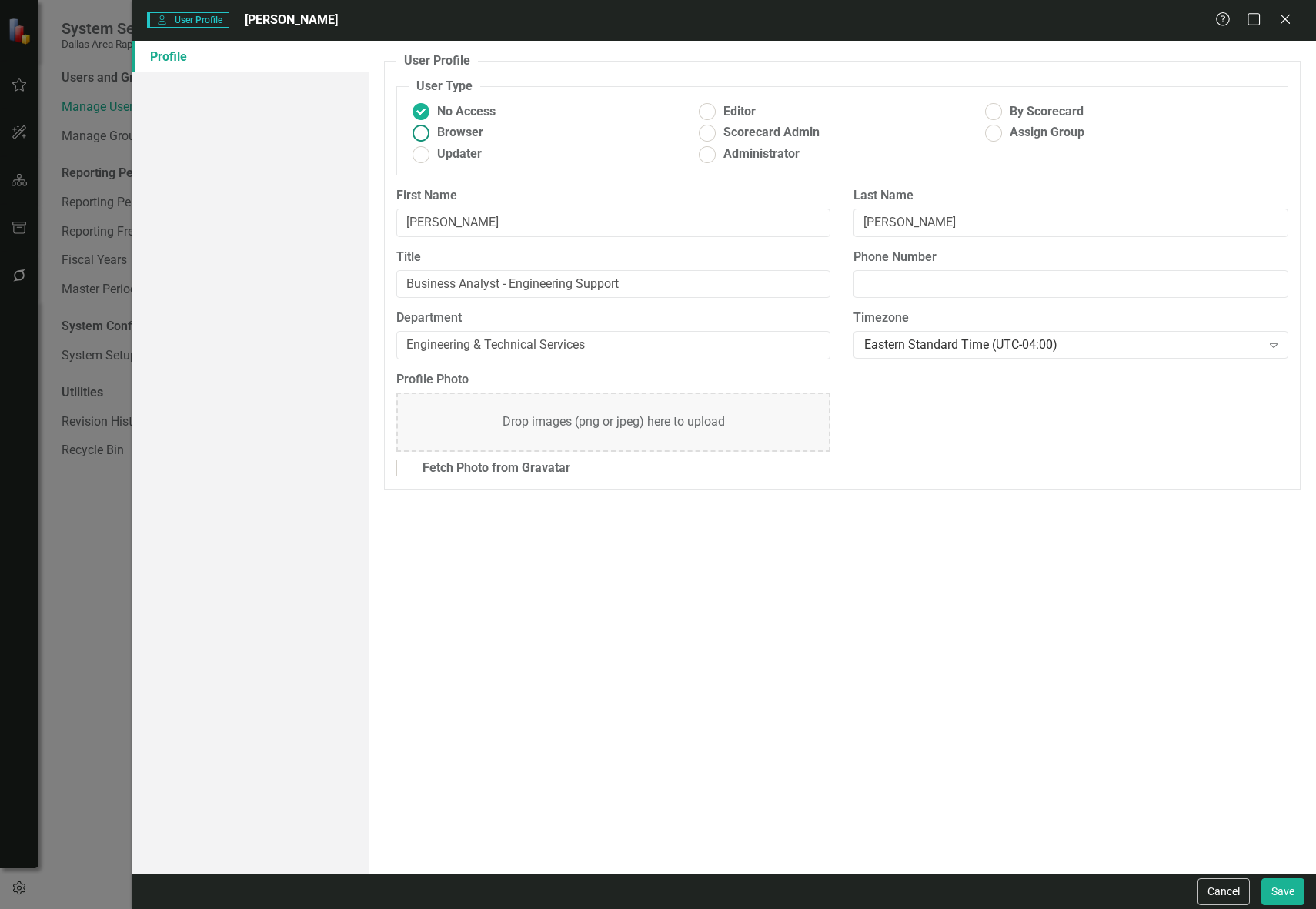
click at [463, 134] on span "Browser" at bounding box center [460, 133] width 46 height 18
click at [432, 134] on input "Browser" at bounding box center [420, 133] width 24 height 24
radio input "true"
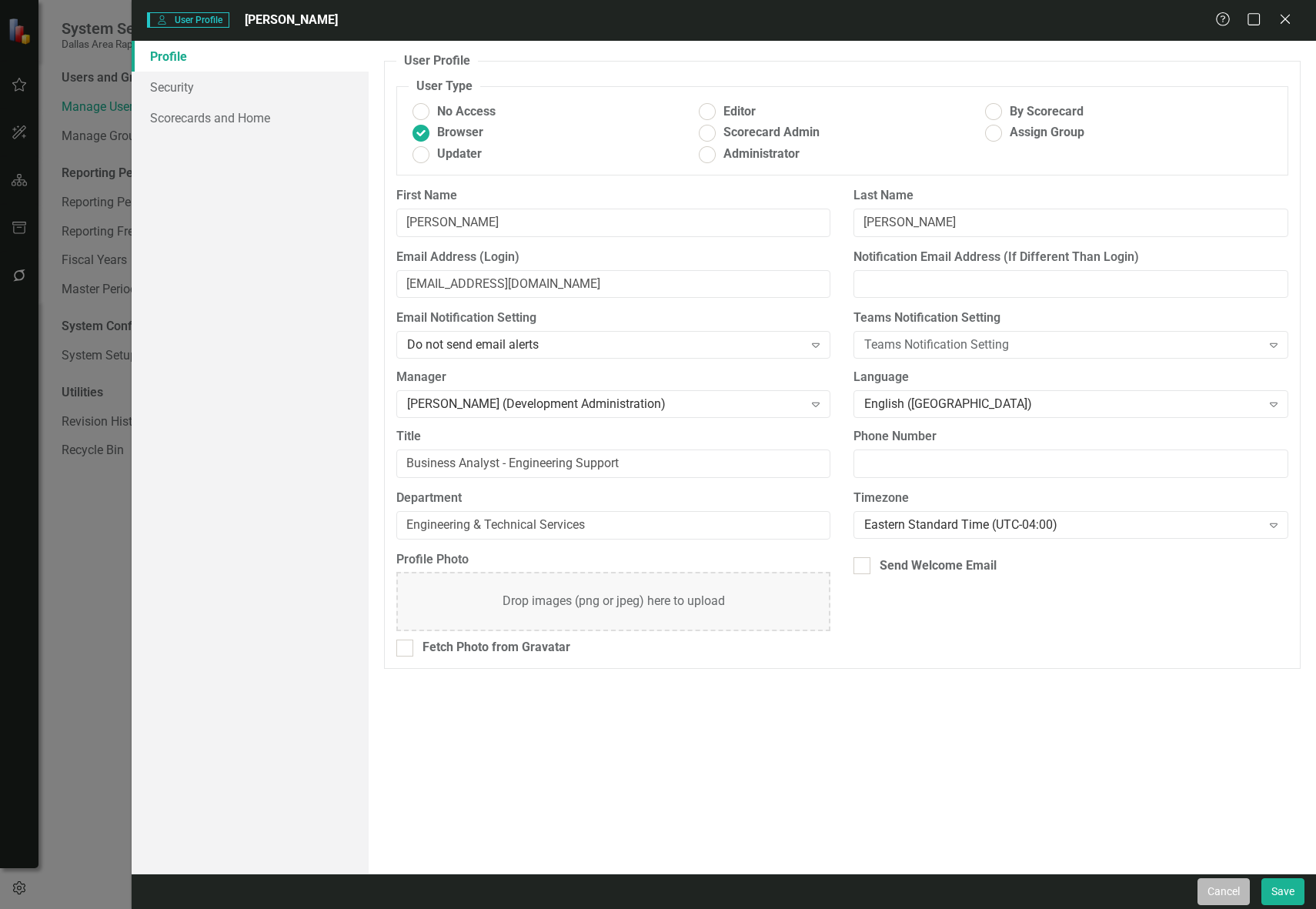
click at [1209, 888] on button "Cancel" at bounding box center [1223, 891] width 53 height 27
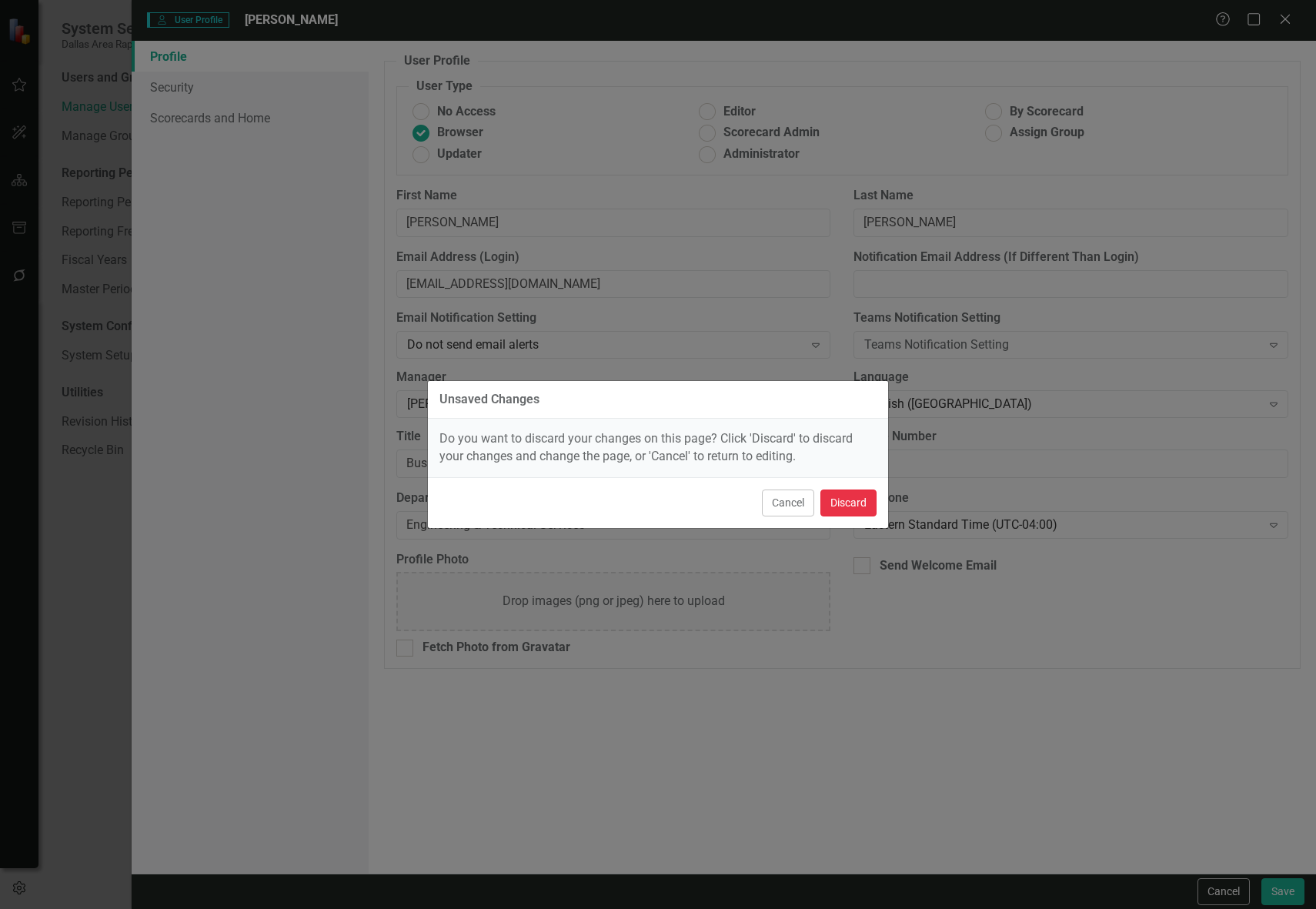
click at [856, 506] on button "Discard" at bounding box center [848, 502] width 56 height 27
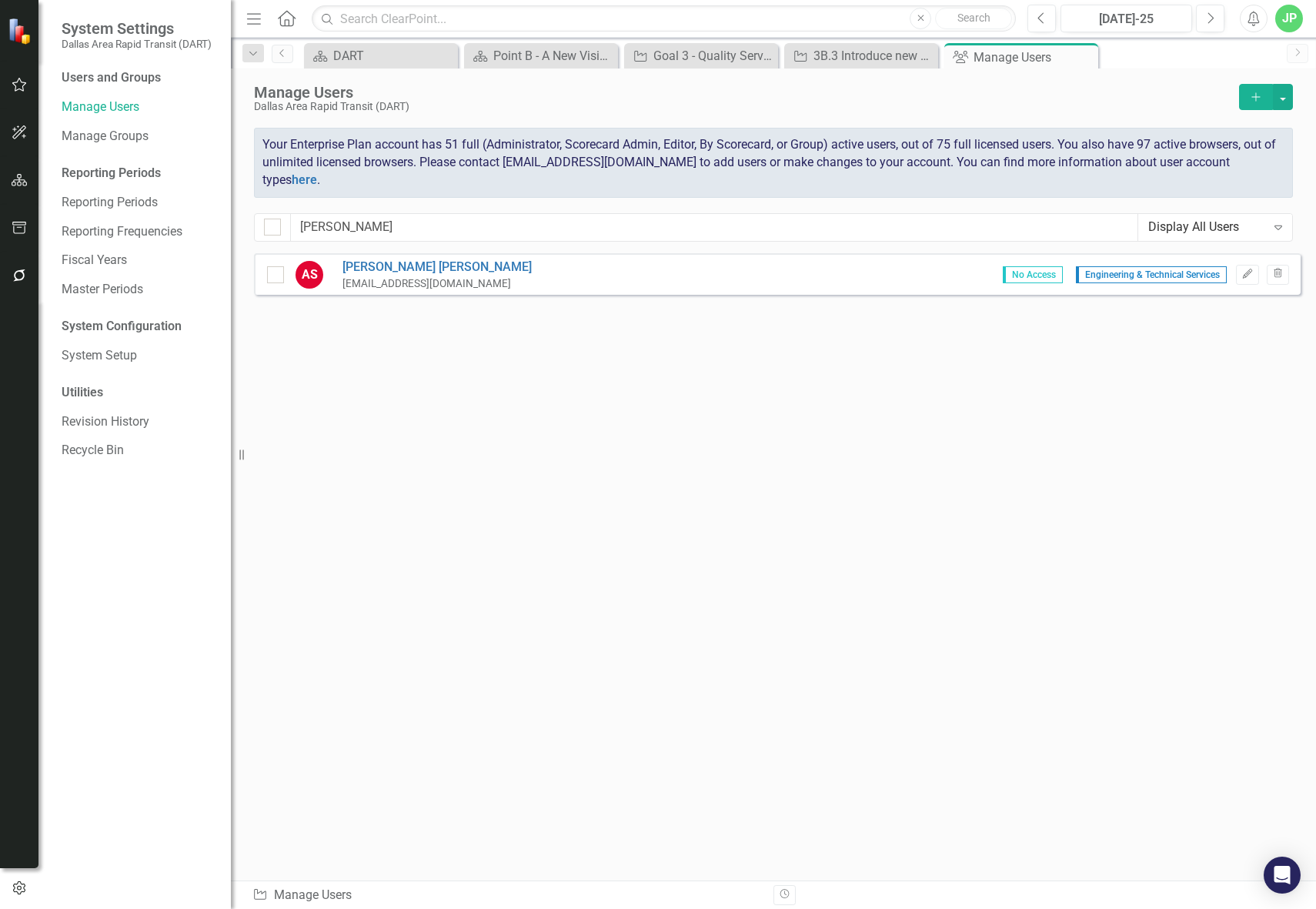
click at [1132, 499] on div "Sorry, no results found. AS [PERSON_NAME] [EMAIL_ADDRESS][DOMAIN_NAME] No Acces…" at bounding box center [773, 559] width 1085 height 612
click at [750, 489] on div "Sorry, no results found. AS [PERSON_NAME] [EMAIL_ADDRESS][DOMAIN_NAME] No Acces…" at bounding box center [773, 559] width 1085 height 612
